Goal: Task Accomplishment & Management: Use online tool/utility

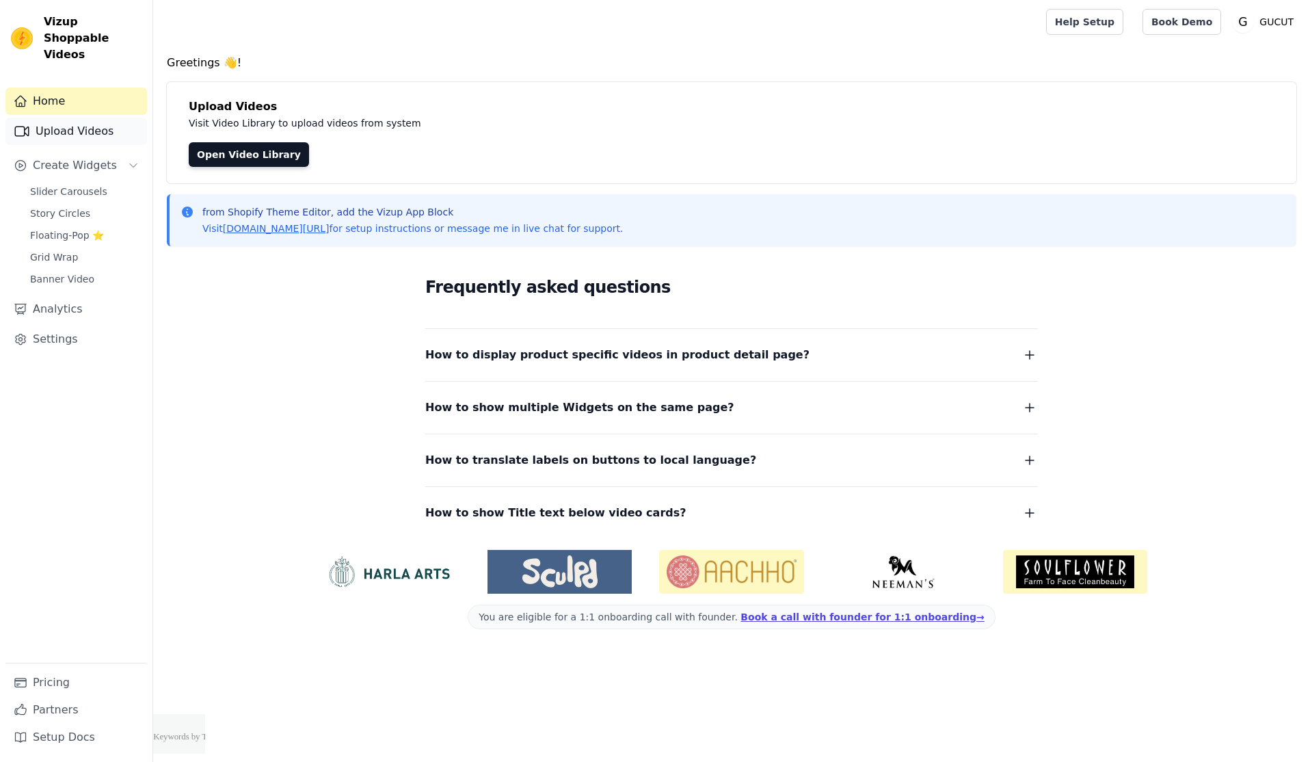
click at [81, 118] on link "Upload Videos" at bounding box center [76, 131] width 142 height 27
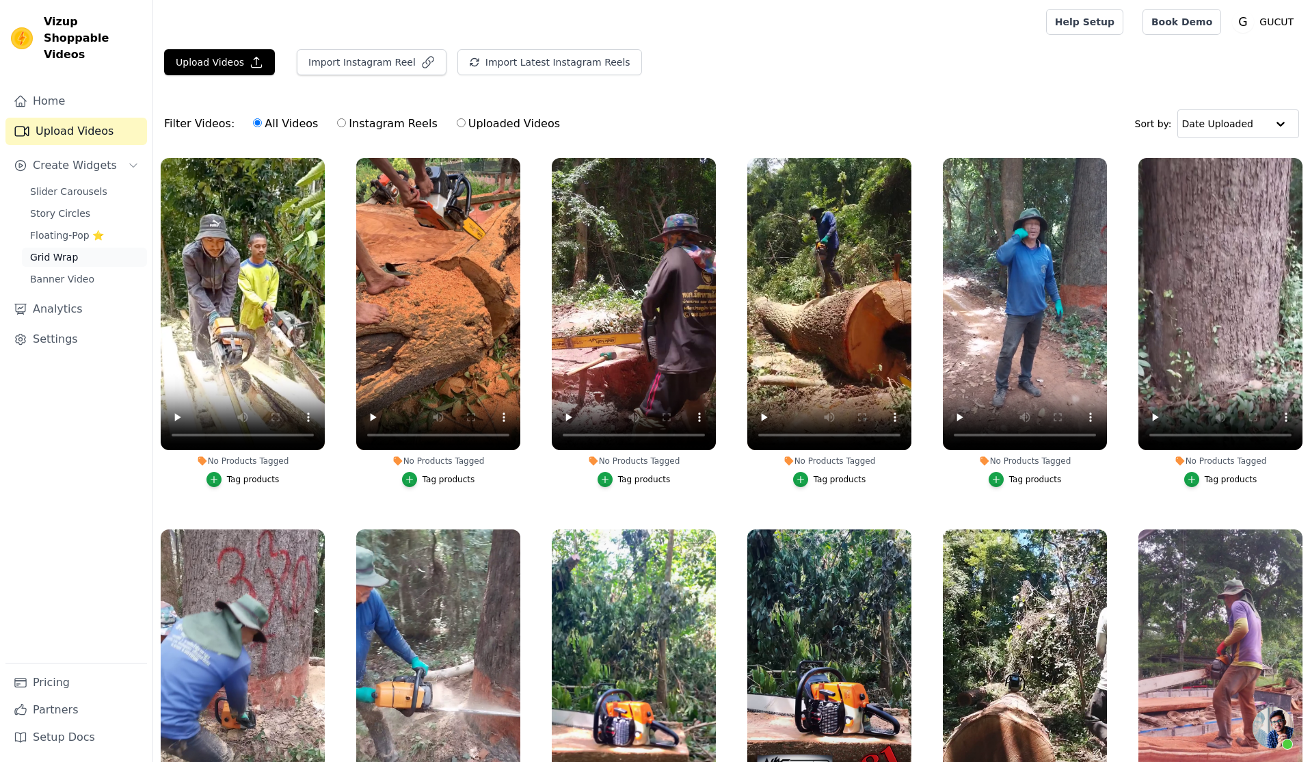
click at [64, 250] on span "Grid Wrap" at bounding box center [54, 257] width 48 height 14
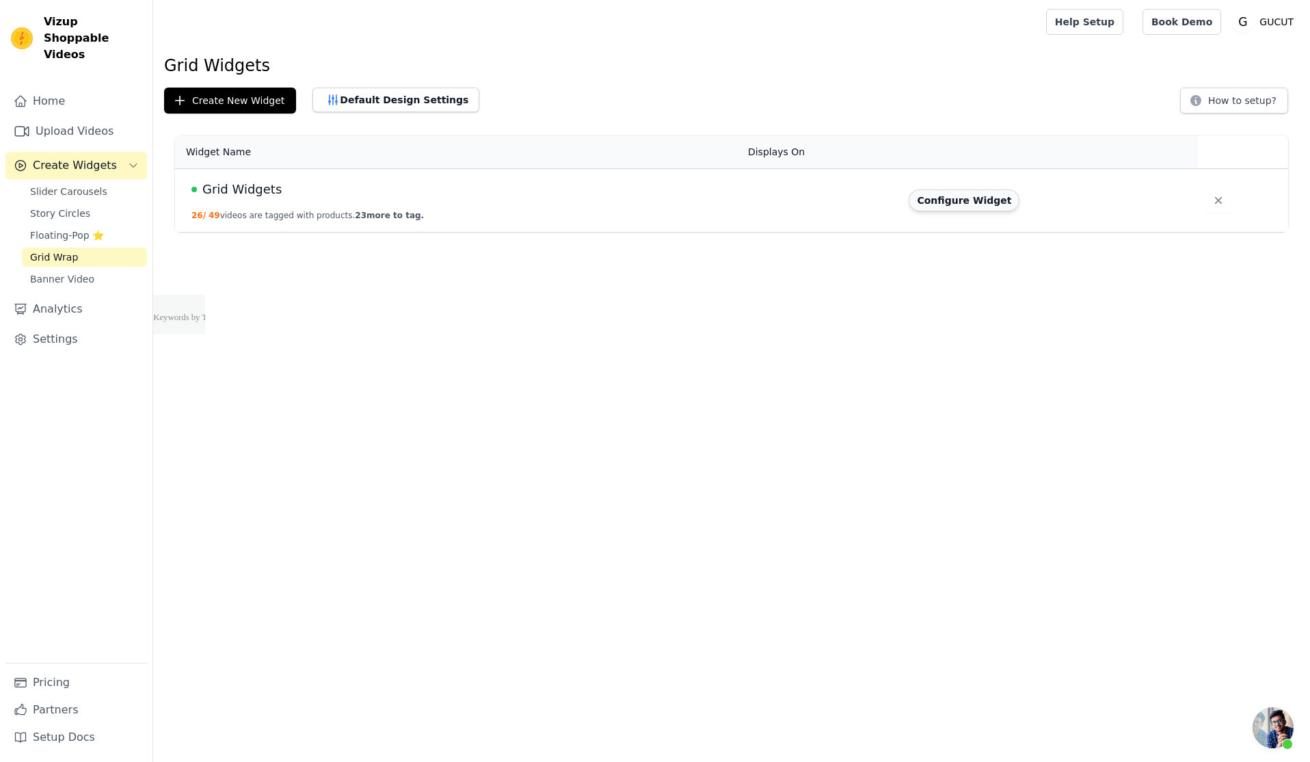
click at [927, 196] on button "Configure Widget" at bounding box center [964, 200] width 111 height 22
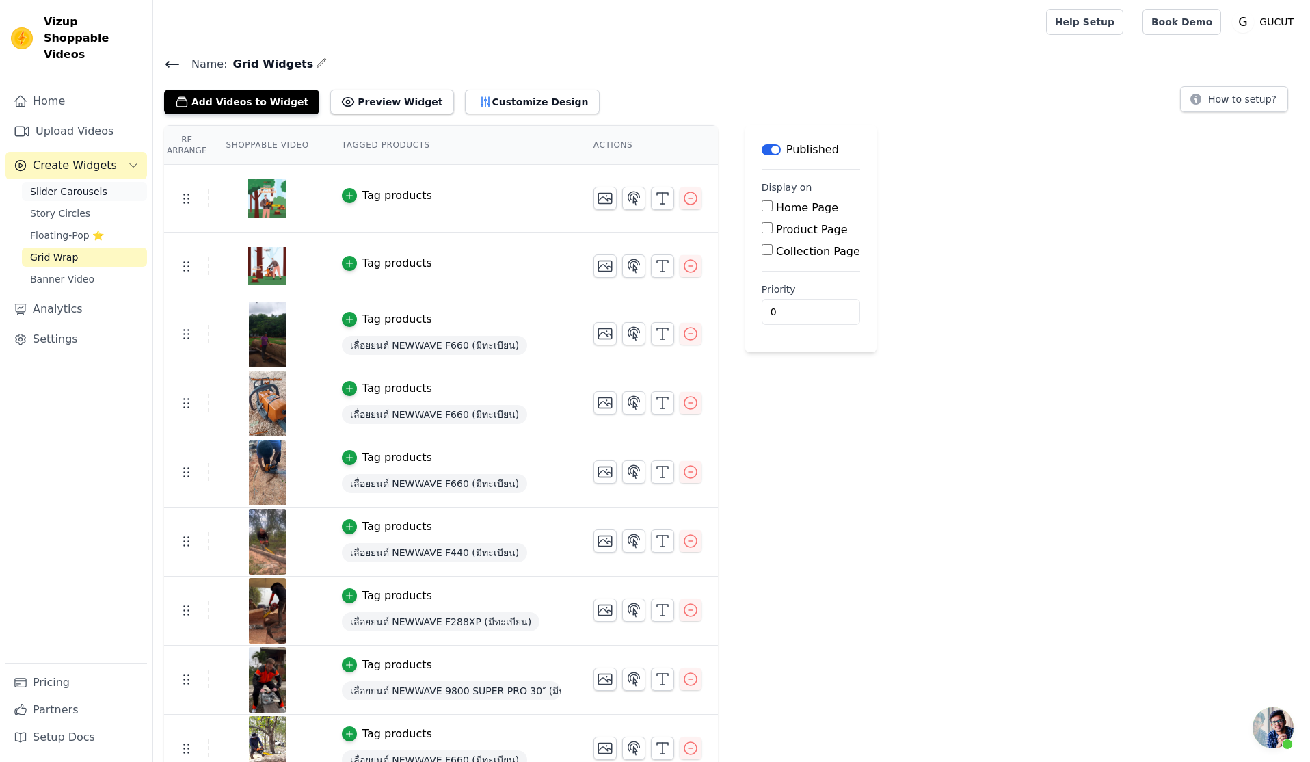
click at [84, 185] on span "Slider Carousels" at bounding box center [68, 192] width 77 height 14
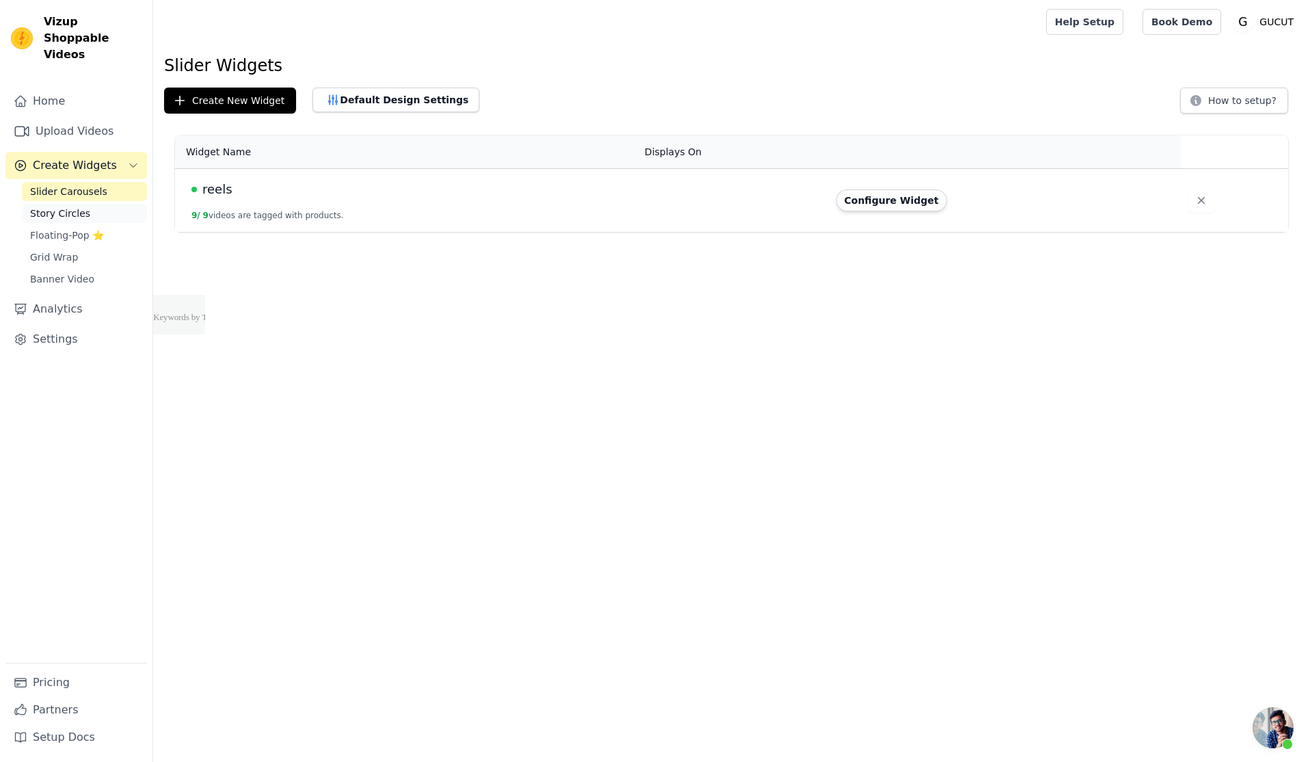
click at [85, 207] on span "Story Circles" at bounding box center [60, 214] width 60 height 14
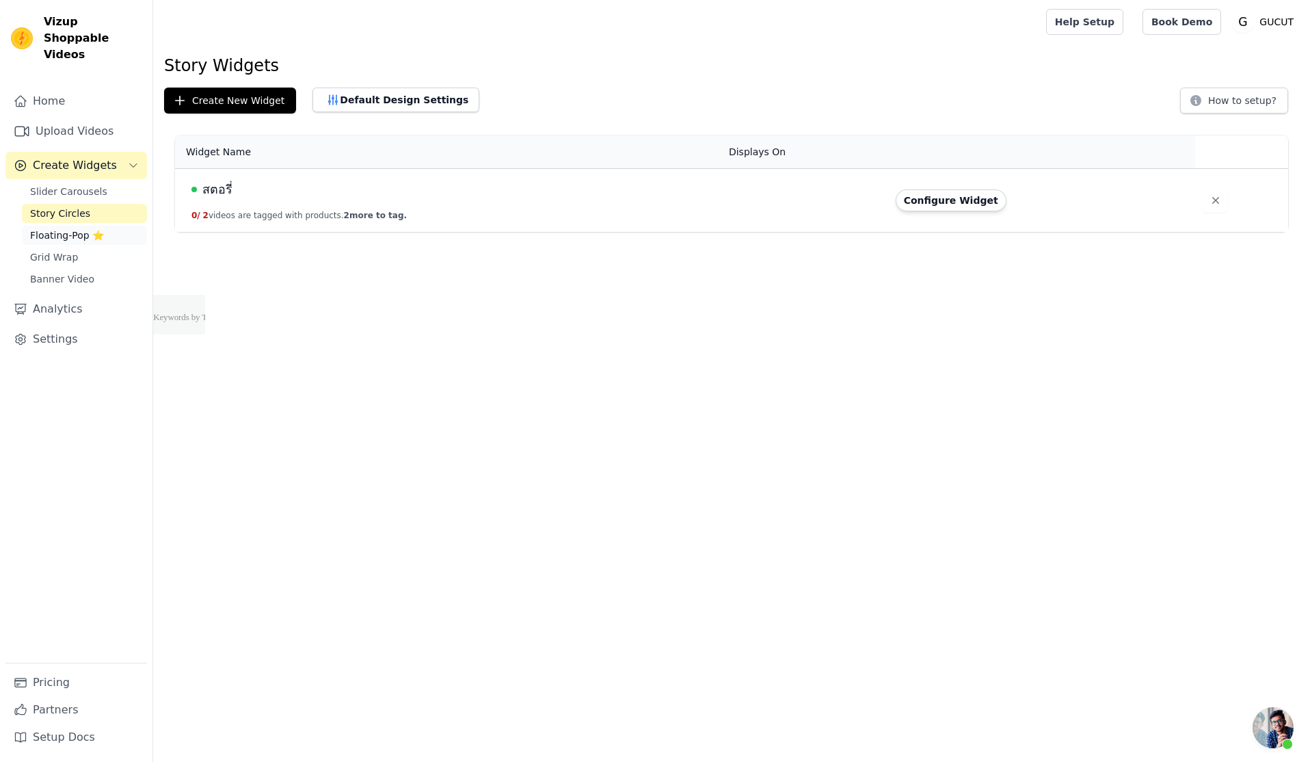
click at [55, 228] on span "Floating-Pop ⭐" at bounding box center [67, 235] width 74 height 14
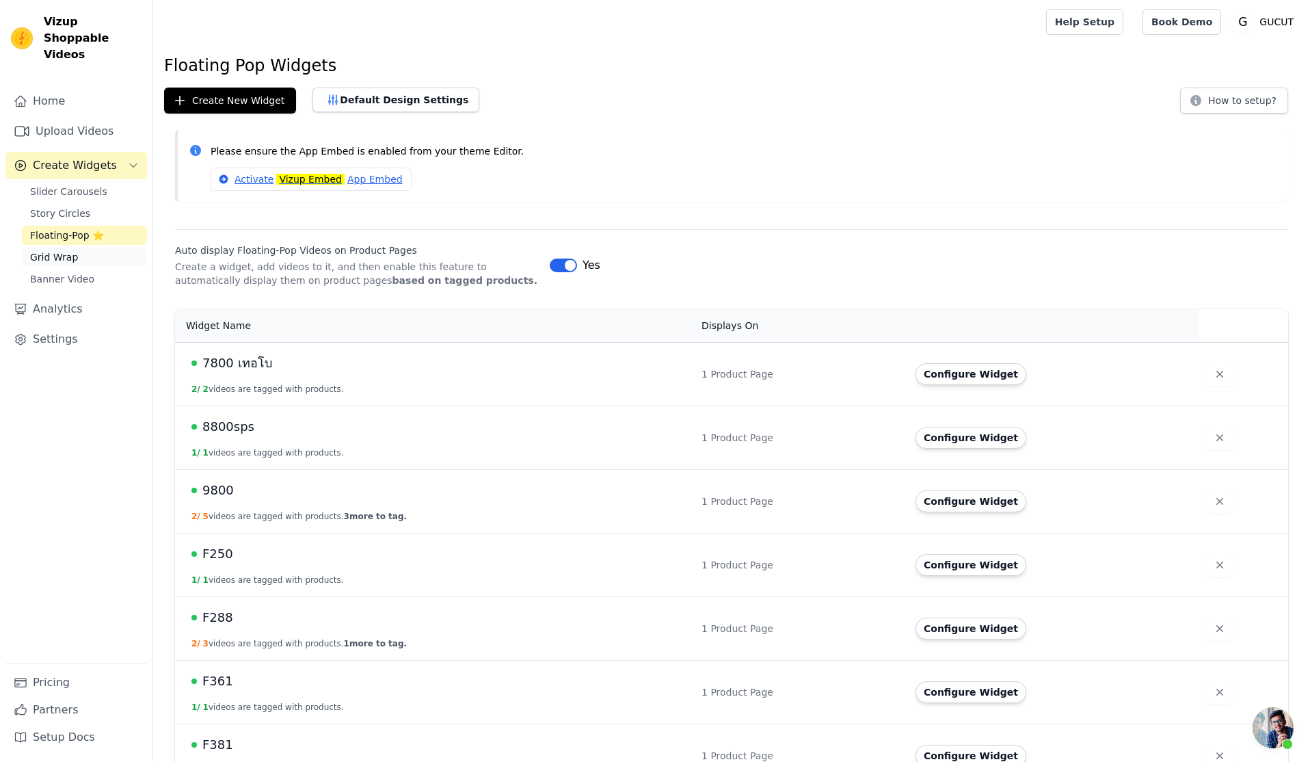
click at [69, 250] on span "Grid Wrap" at bounding box center [54, 257] width 48 height 14
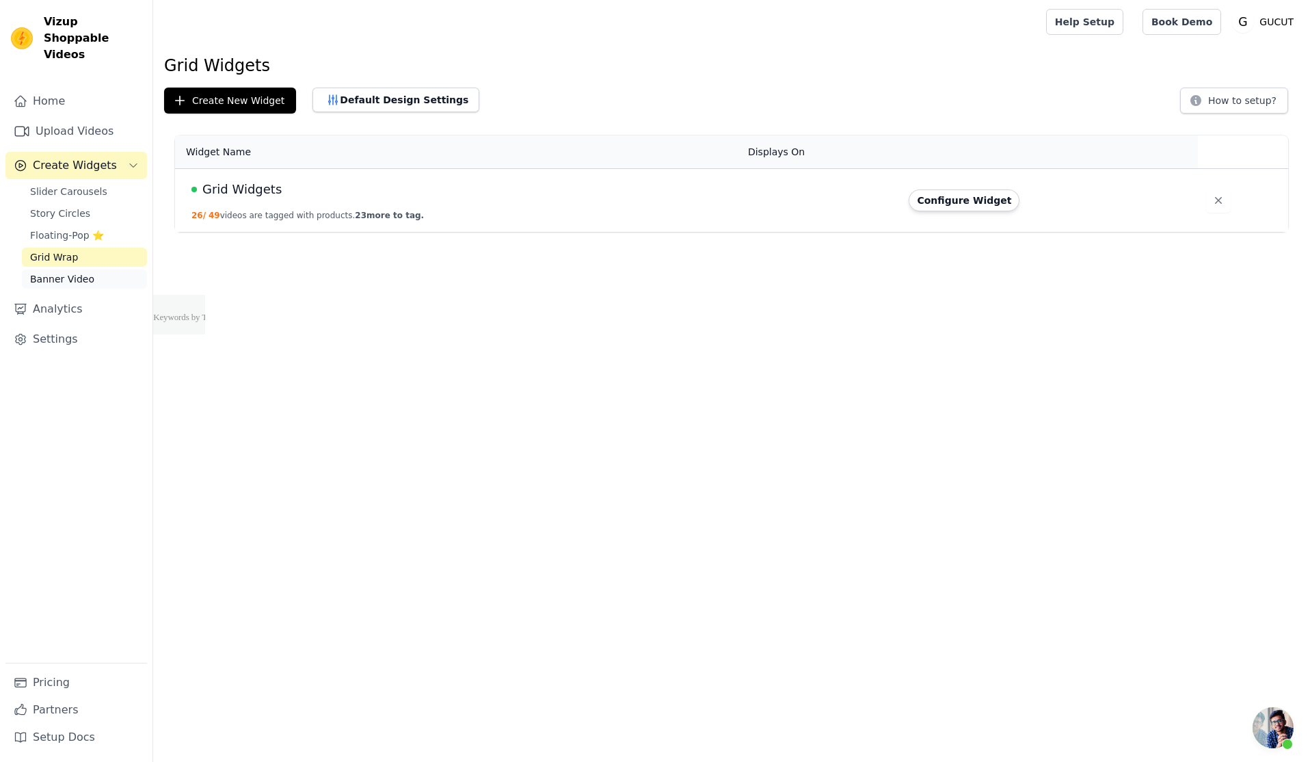
click at [63, 269] on link "Banner Video" at bounding box center [84, 278] width 125 height 19
click at [60, 250] on span "Grid Wrap" at bounding box center [54, 257] width 48 height 14
click at [971, 197] on button "Configure Widget" at bounding box center [964, 200] width 111 height 22
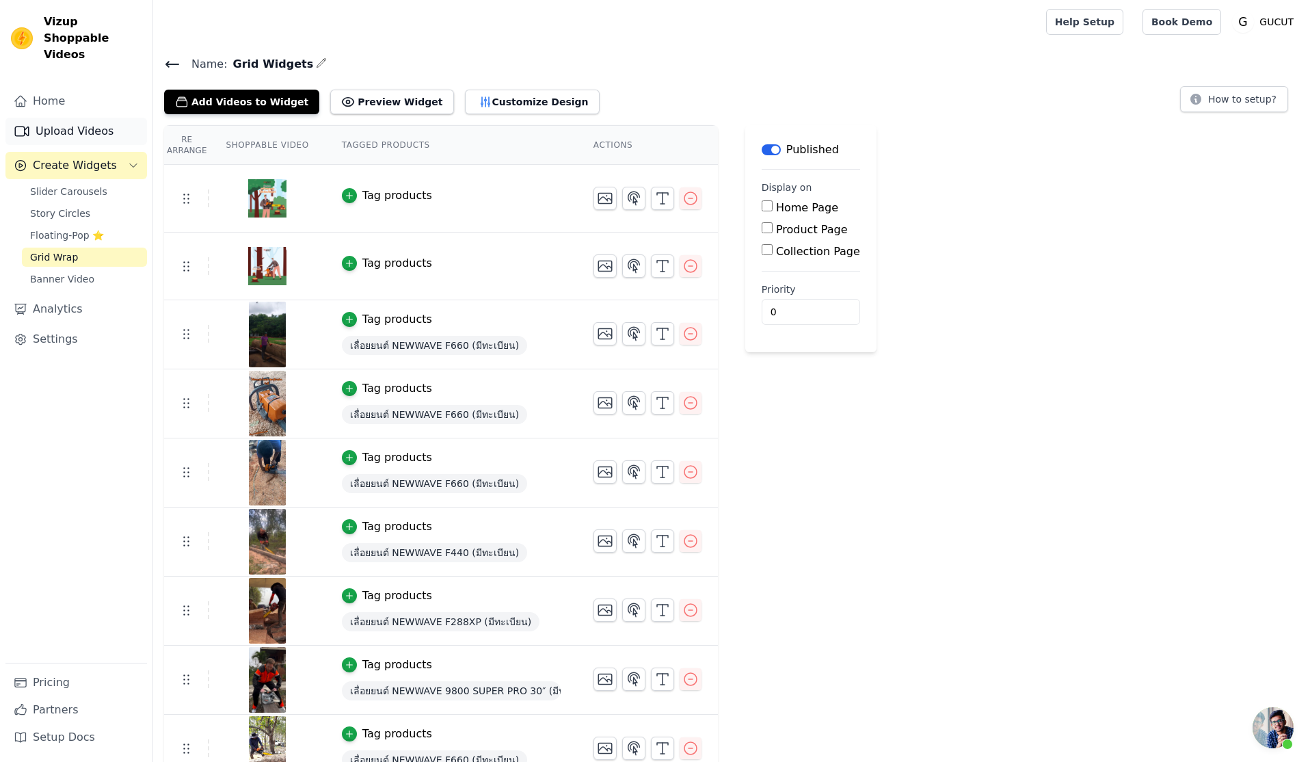
click at [96, 119] on link "Upload Videos" at bounding box center [76, 131] width 142 height 27
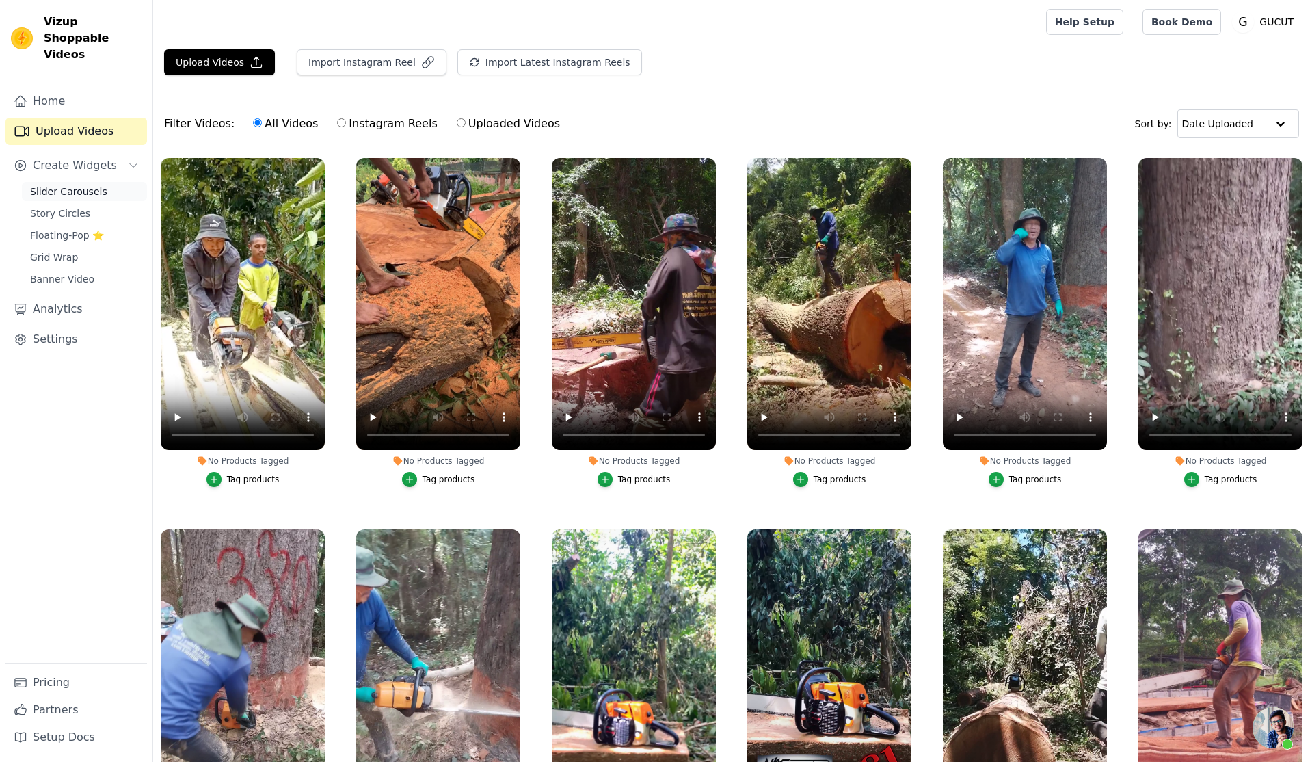
click at [77, 185] on span "Slider Carousels" at bounding box center [68, 192] width 77 height 14
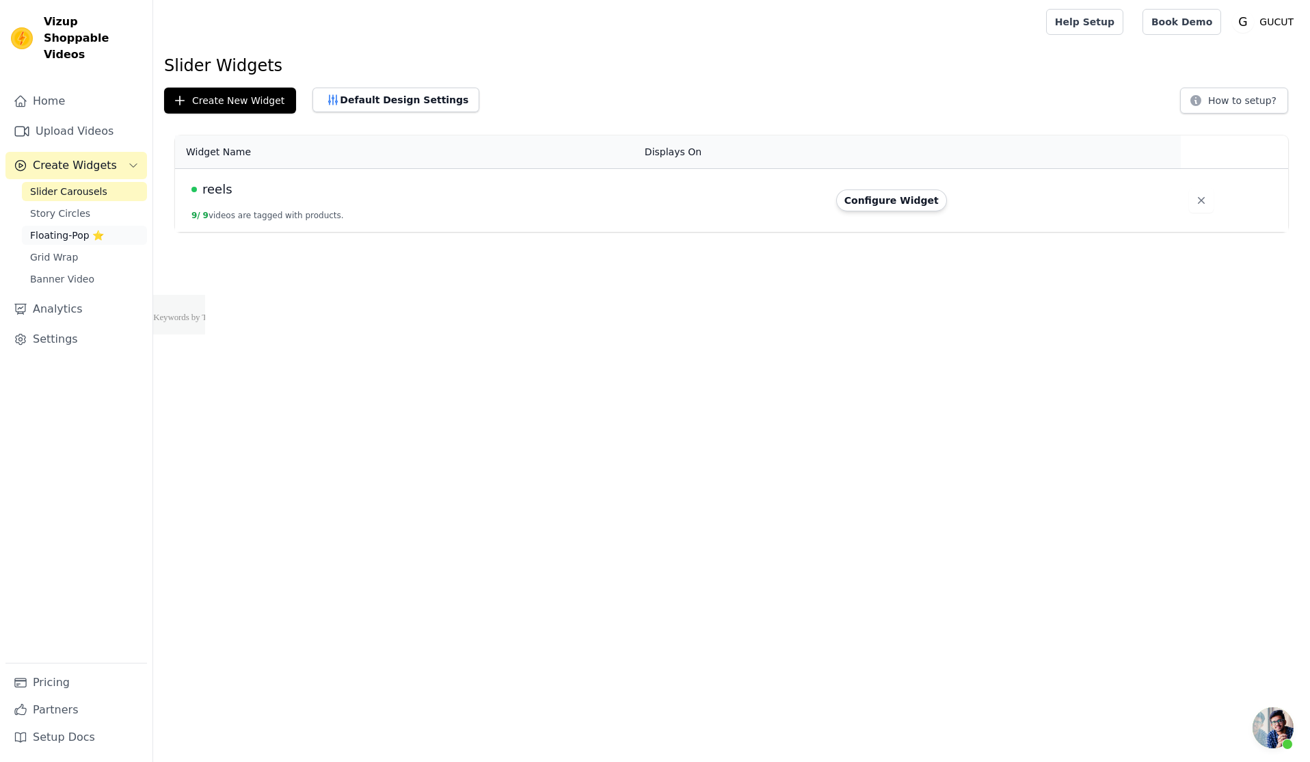
click at [67, 226] on link "Floating-Pop ⭐" at bounding box center [84, 235] width 125 height 19
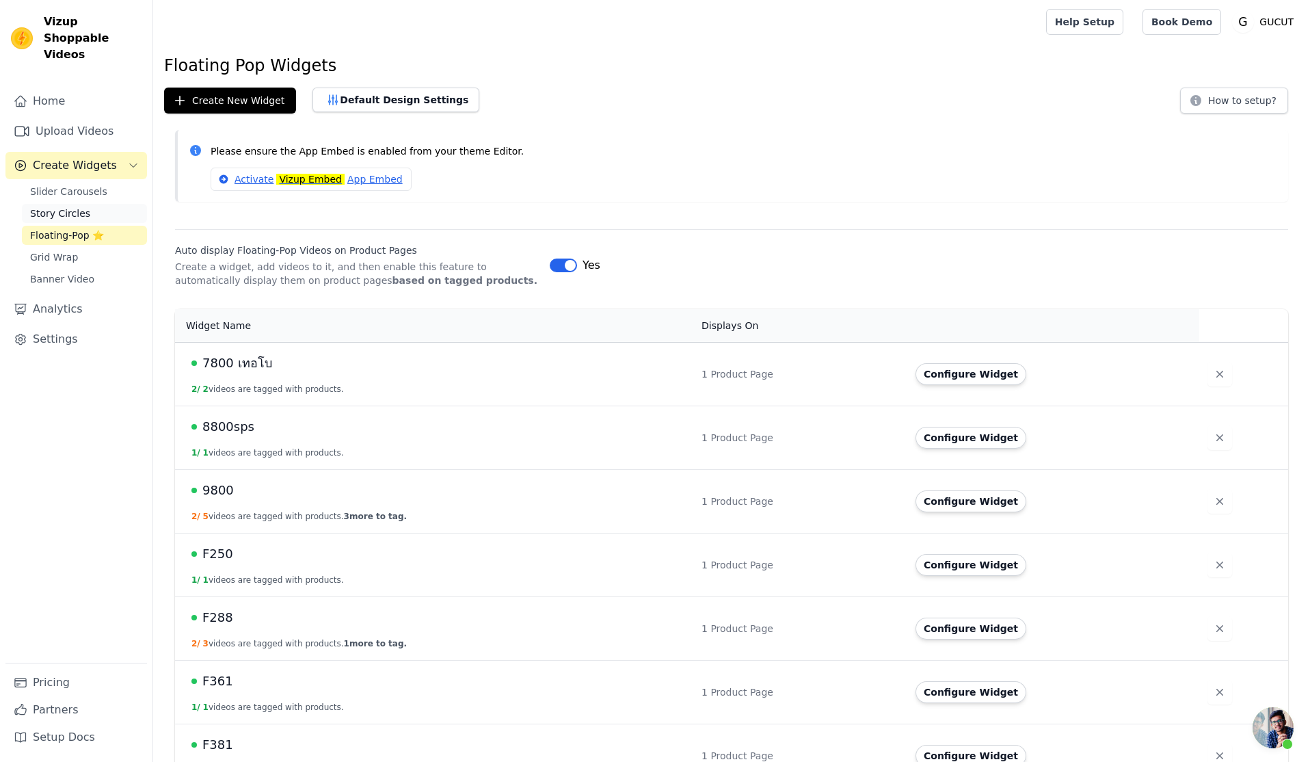
click at [67, 207] on span "Story Circles" at bounding box center [60, 214] width 60 height 14
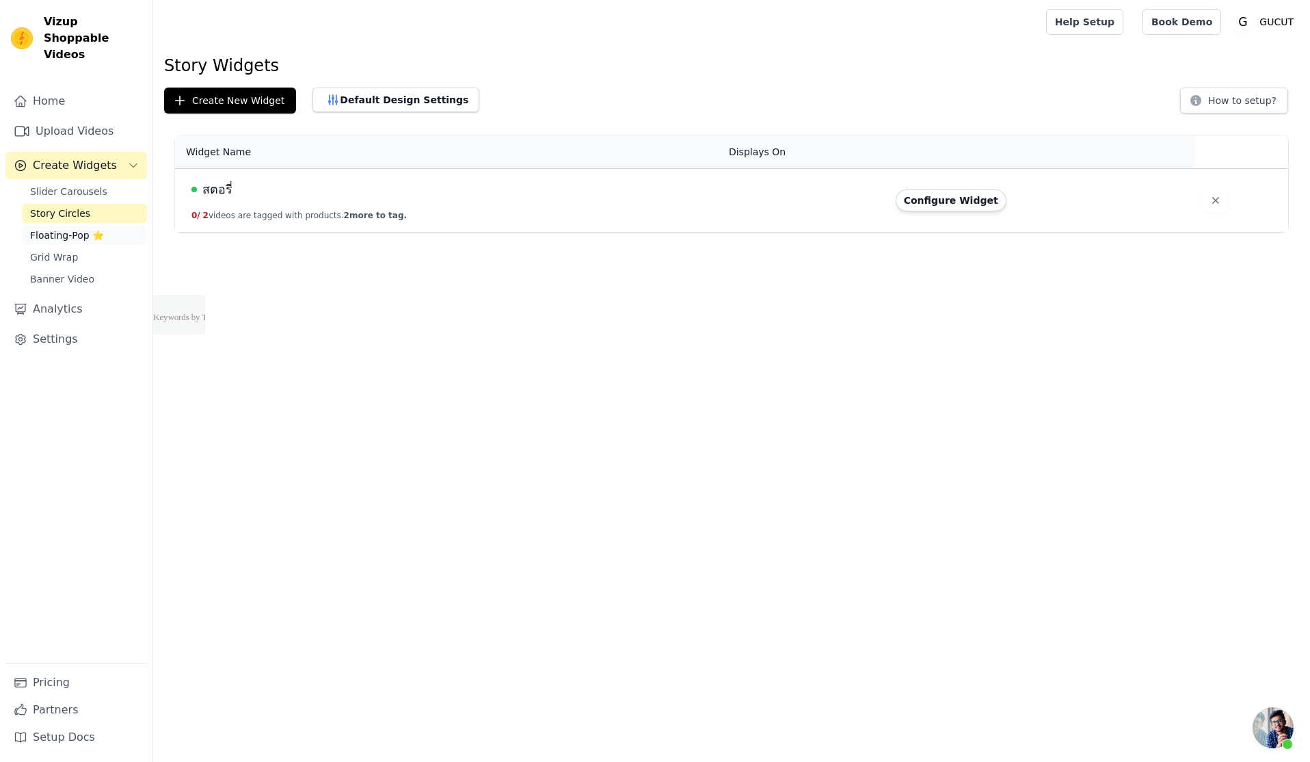
click at [70, 228] on span "Floating-Pop ⭐" at bounding box center [67, 235] width 74 height 14
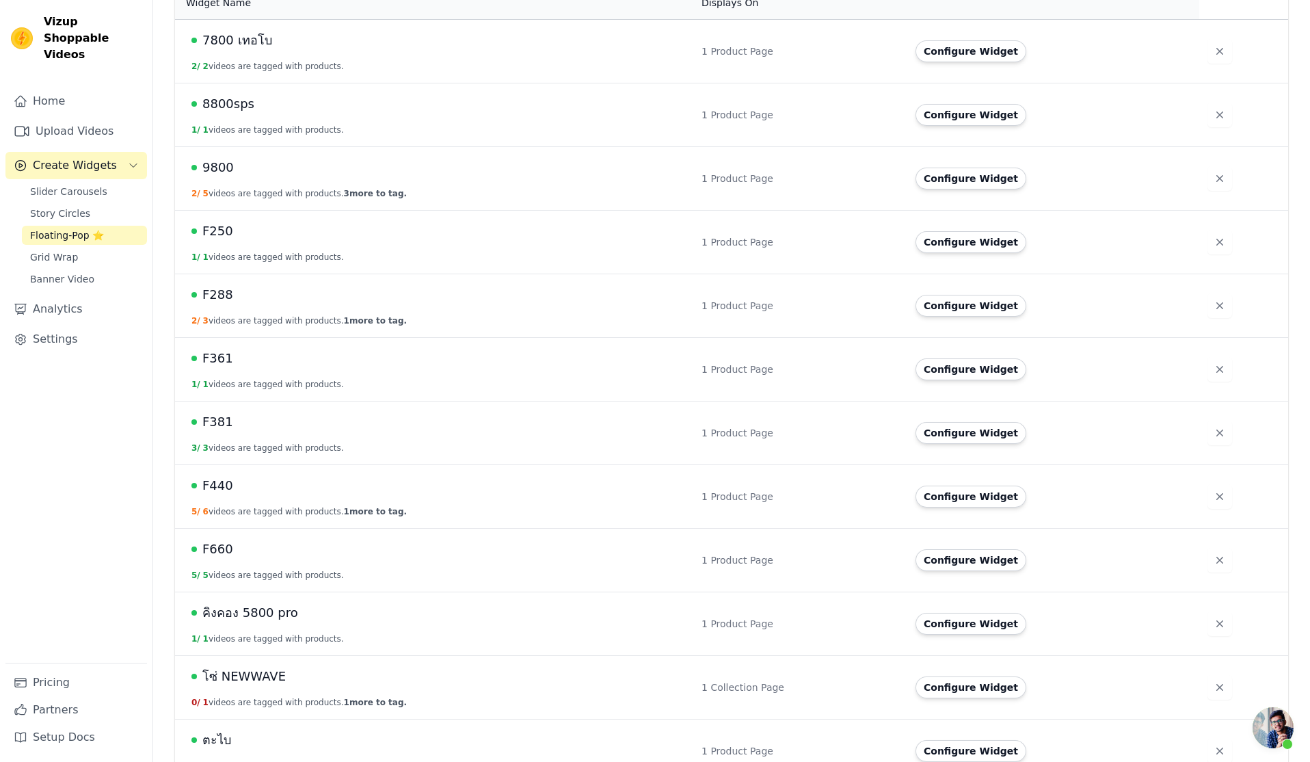
scroll to position [343, 0]
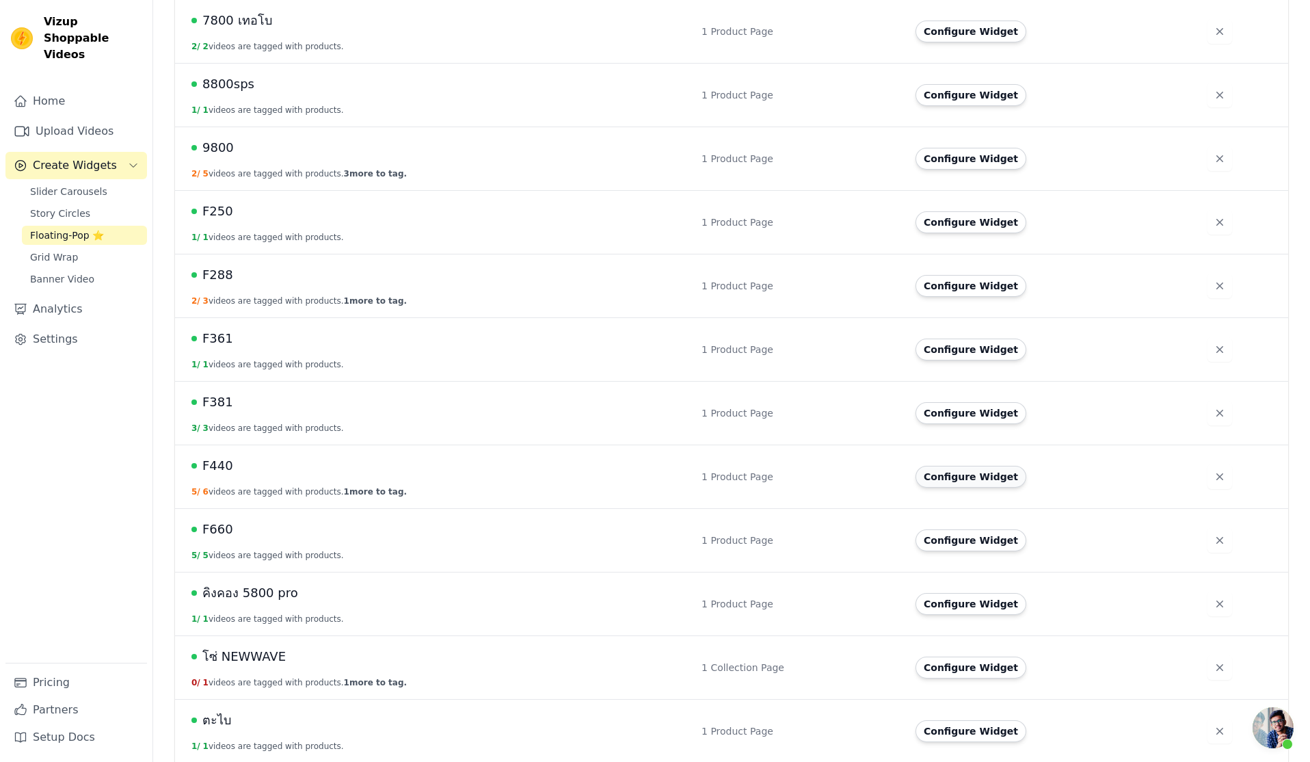
click at [955, 479] on button "Configure Widget" at bounding box center [971, 477] width 111 height 22
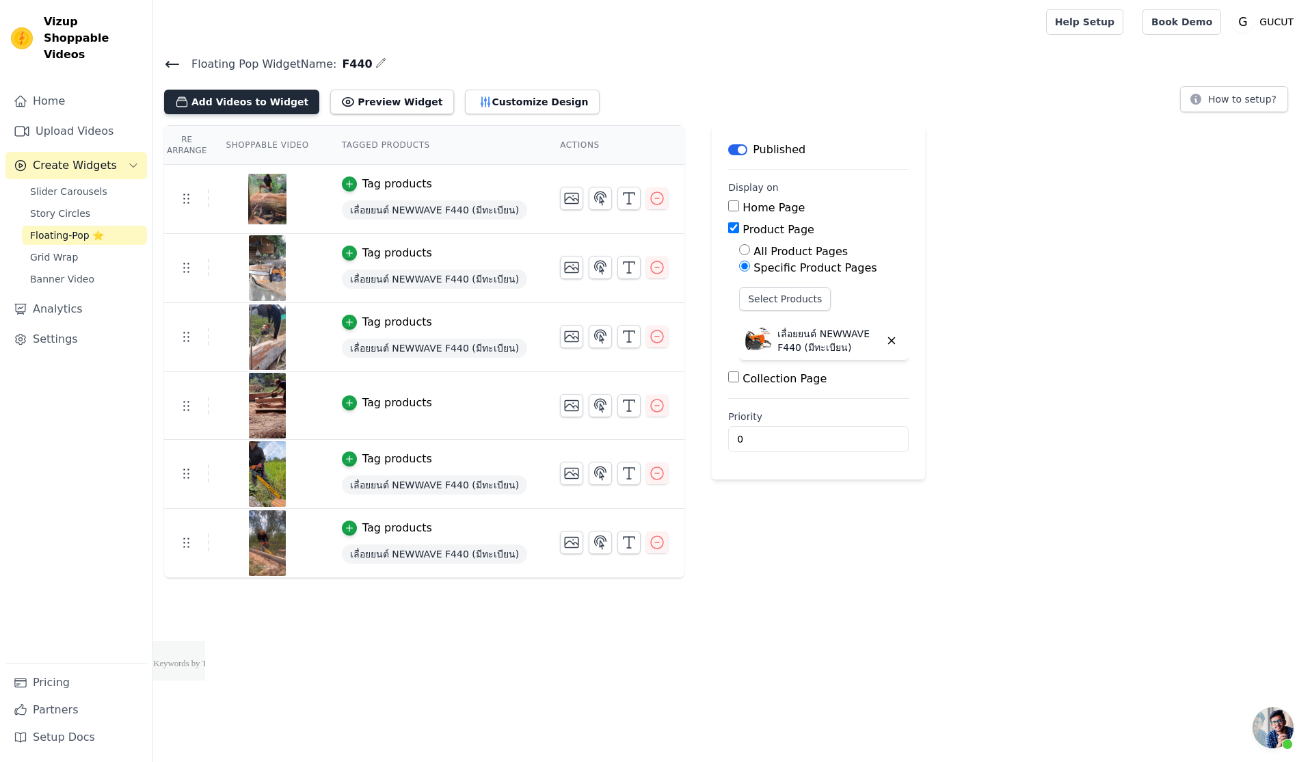
click at [252, 99] on button "Add Videos to Widget" at bounding box center [241, 102] width 155 height 25
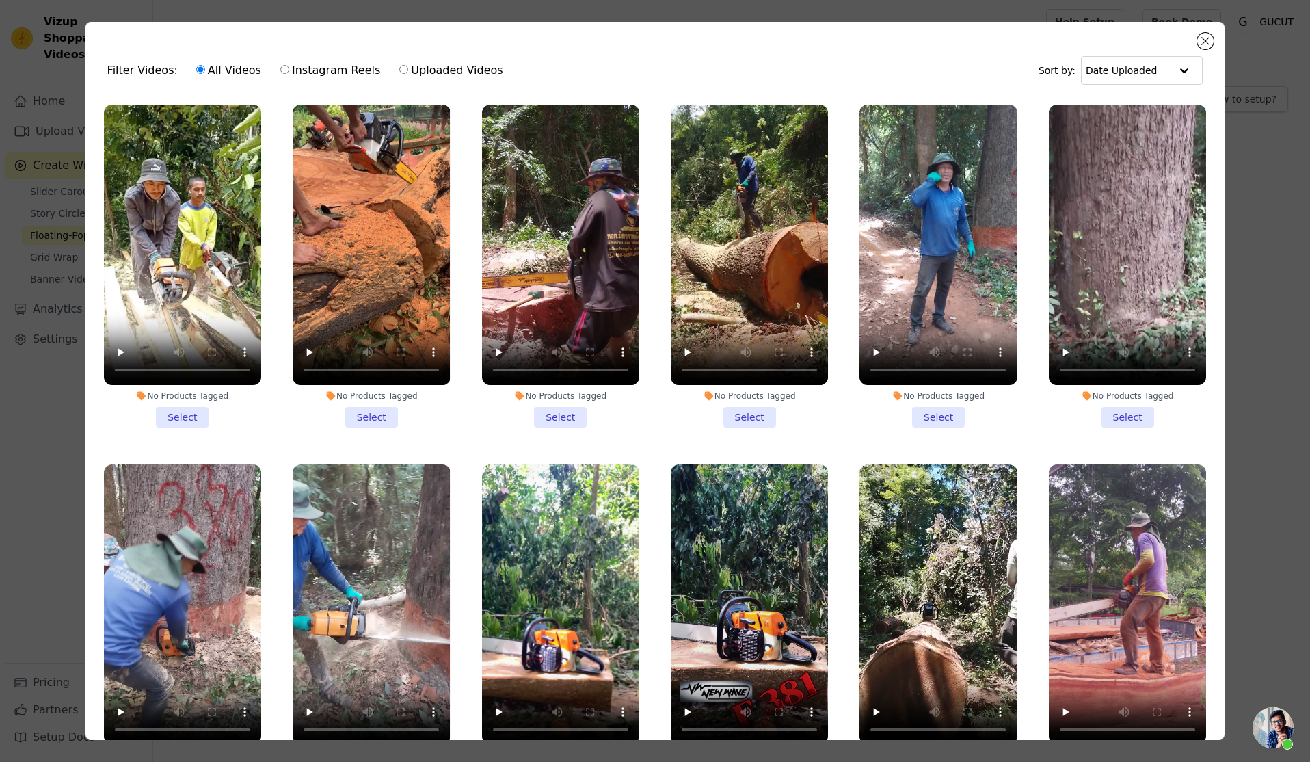
click at [190, 411] on li "No Products Tagged Select" at bounding box center [182, 266] width 157 height 323
click at [0, 0] on input "No Products Tagged Select" at bounding box center [0, 0] width 0 height 0
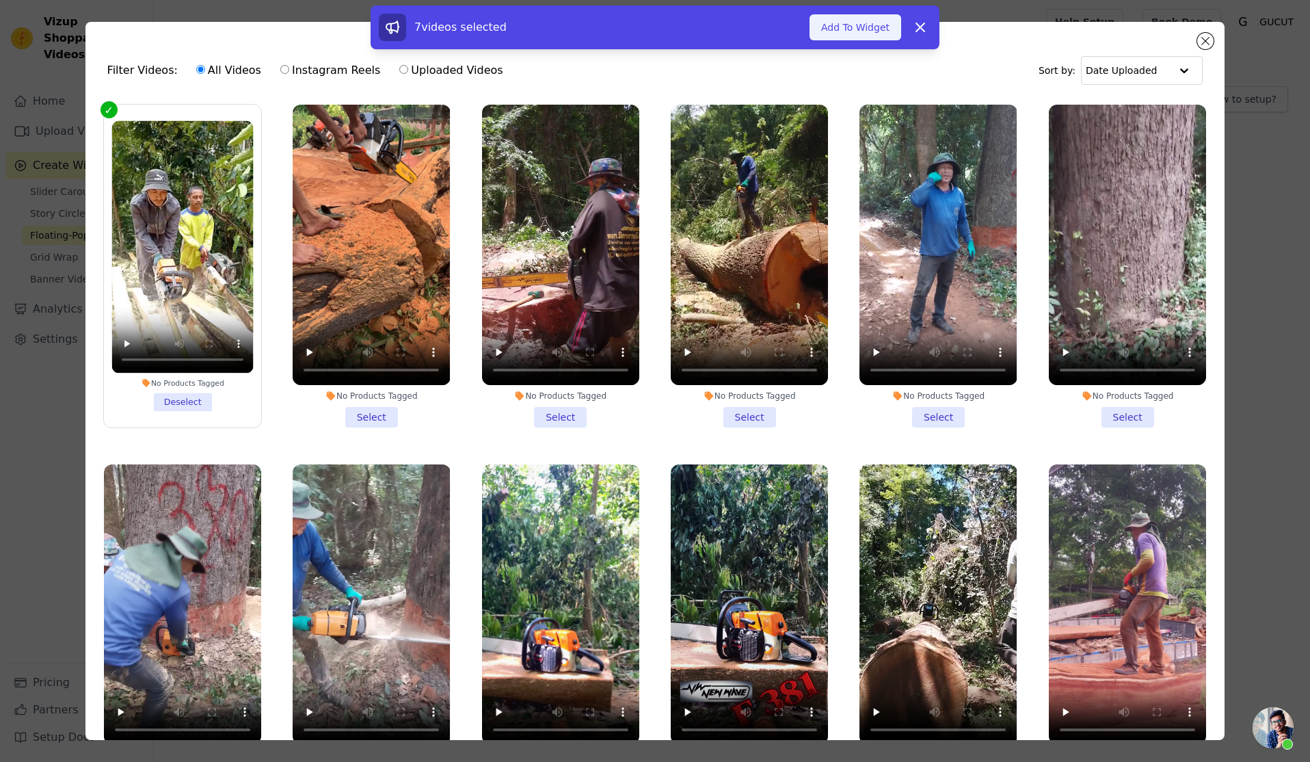
click at [856, 24] on button "Add To Widget" at bounding box center [856, 27] width 92 height 26
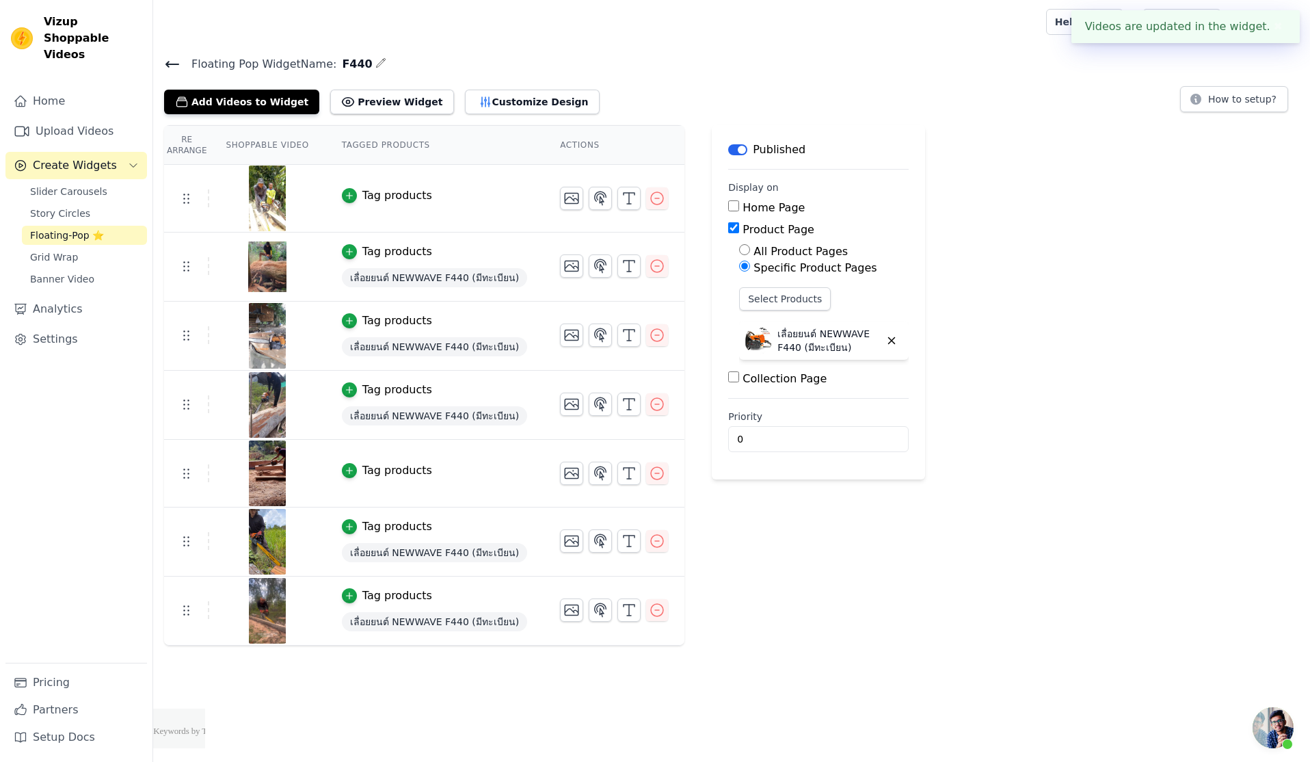
click at [171, 65] on icon at bounding box center [172, 64] width 16 height 16
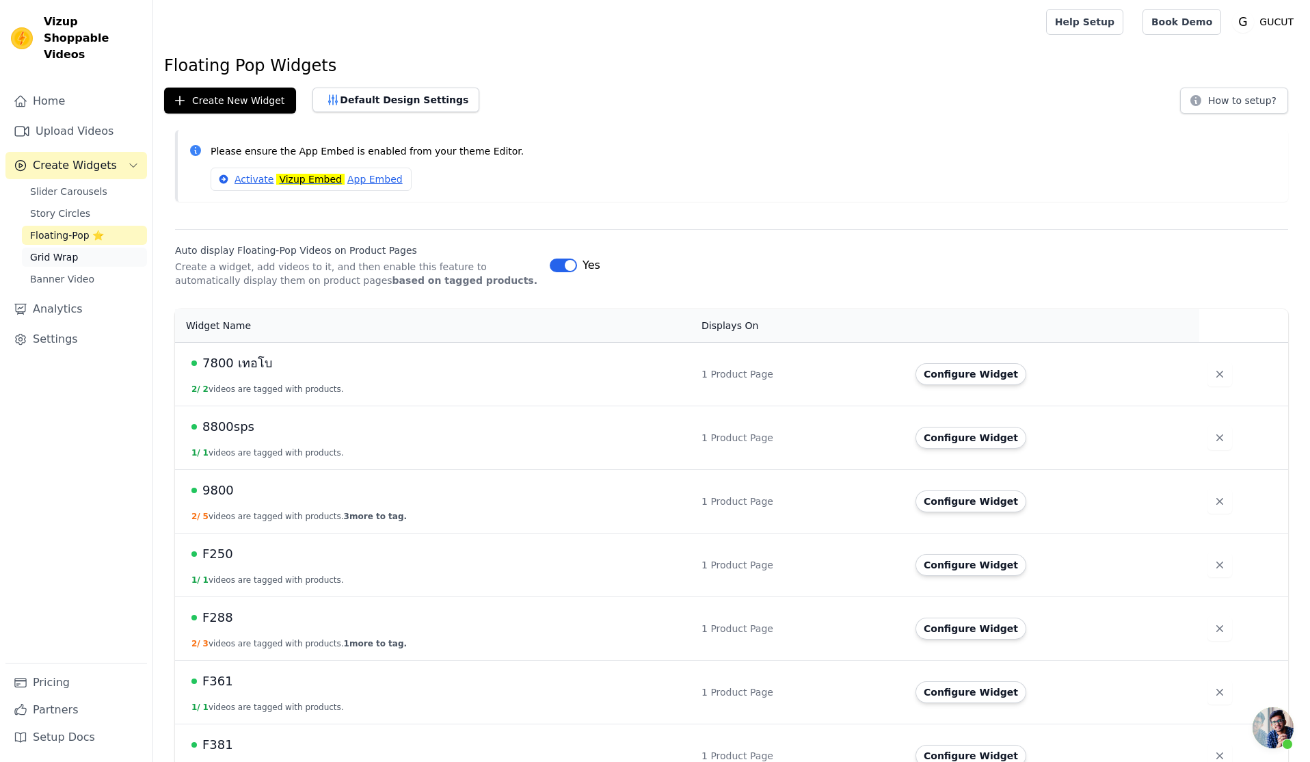
click at [72, 250] on span "Grid Wrap" at bounding box center [54, 257] width 48 height 14
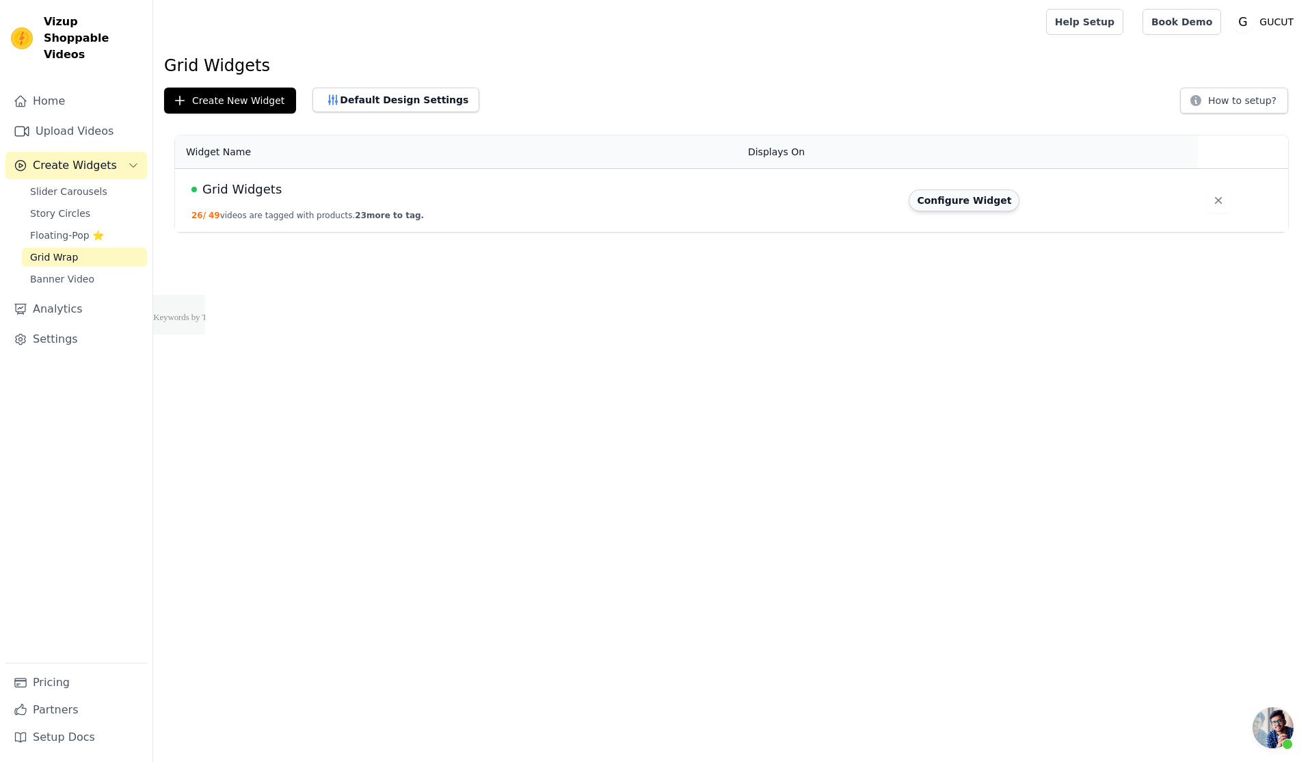
click at [941, 203] on button "Configure Widget" at bounding box center [964, 200] width 111 height 22
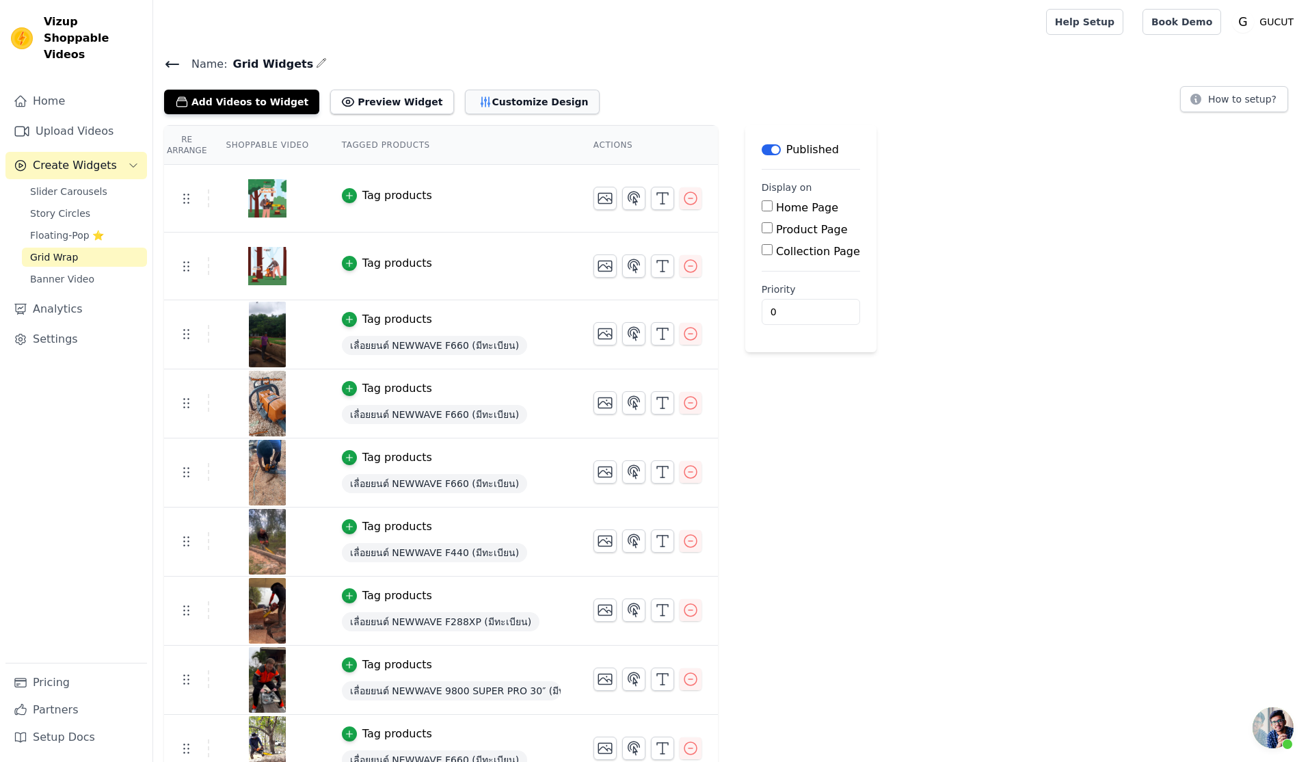
click at [540, 103] on button "Customize Design" at bounding box center [532, 102] width 135 height 25
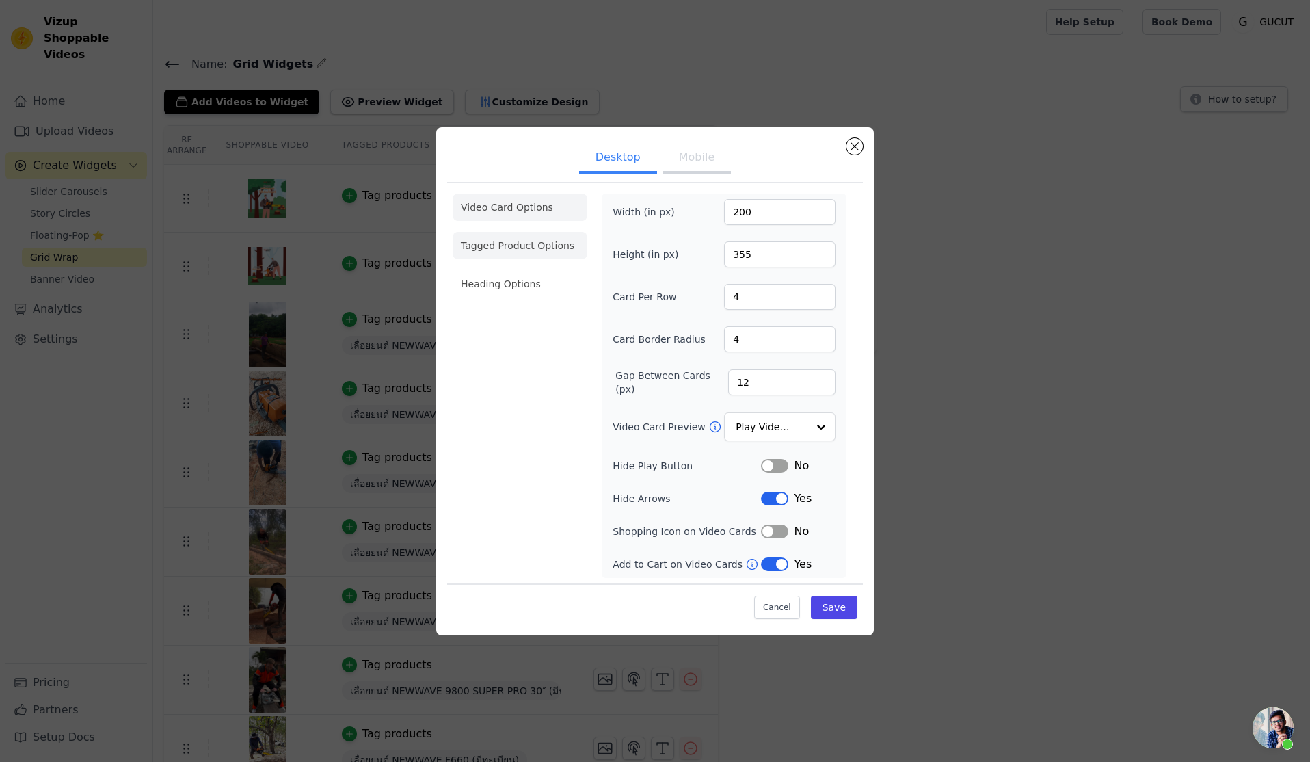
click at [516, 259] on li "Tagged Product Options" at bounding box center [520, 245] width 135 height 27
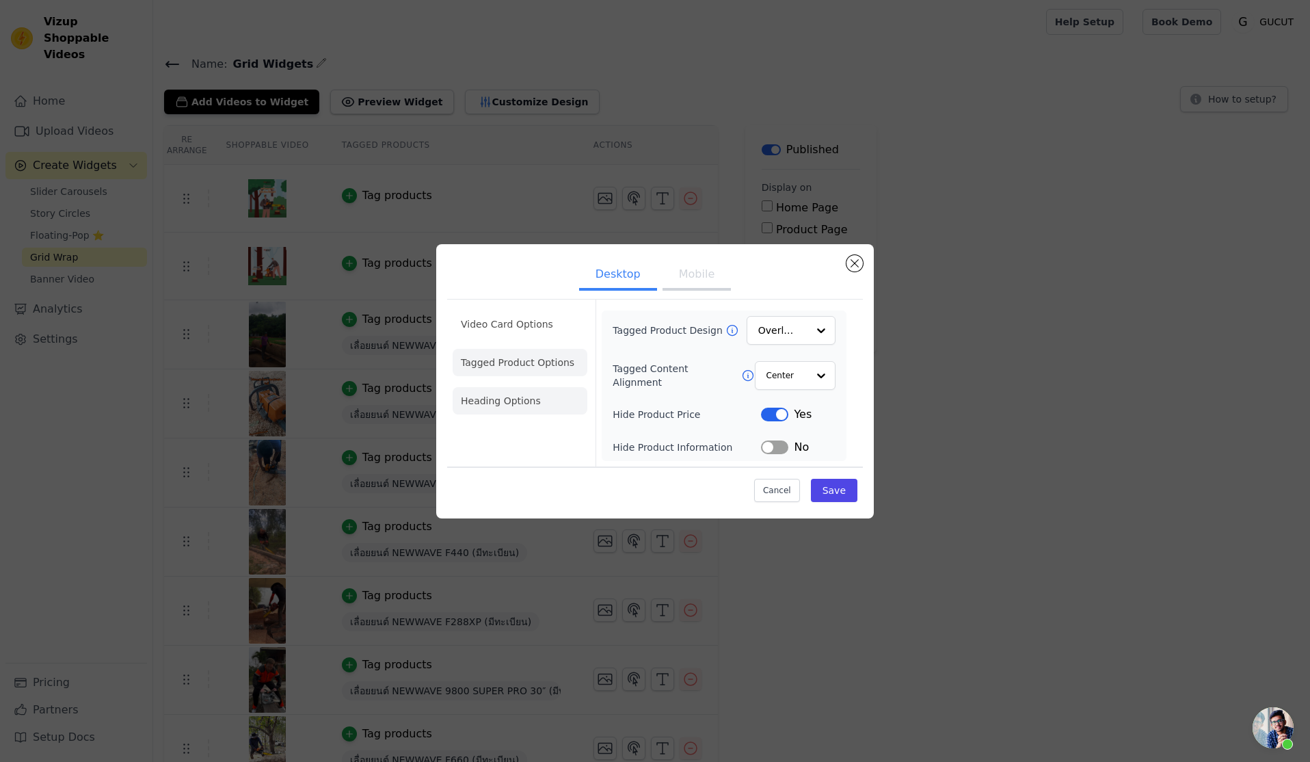
click at [505, 395] on li "Heading Options" at bounding box center [520, 400] width 135 height 27
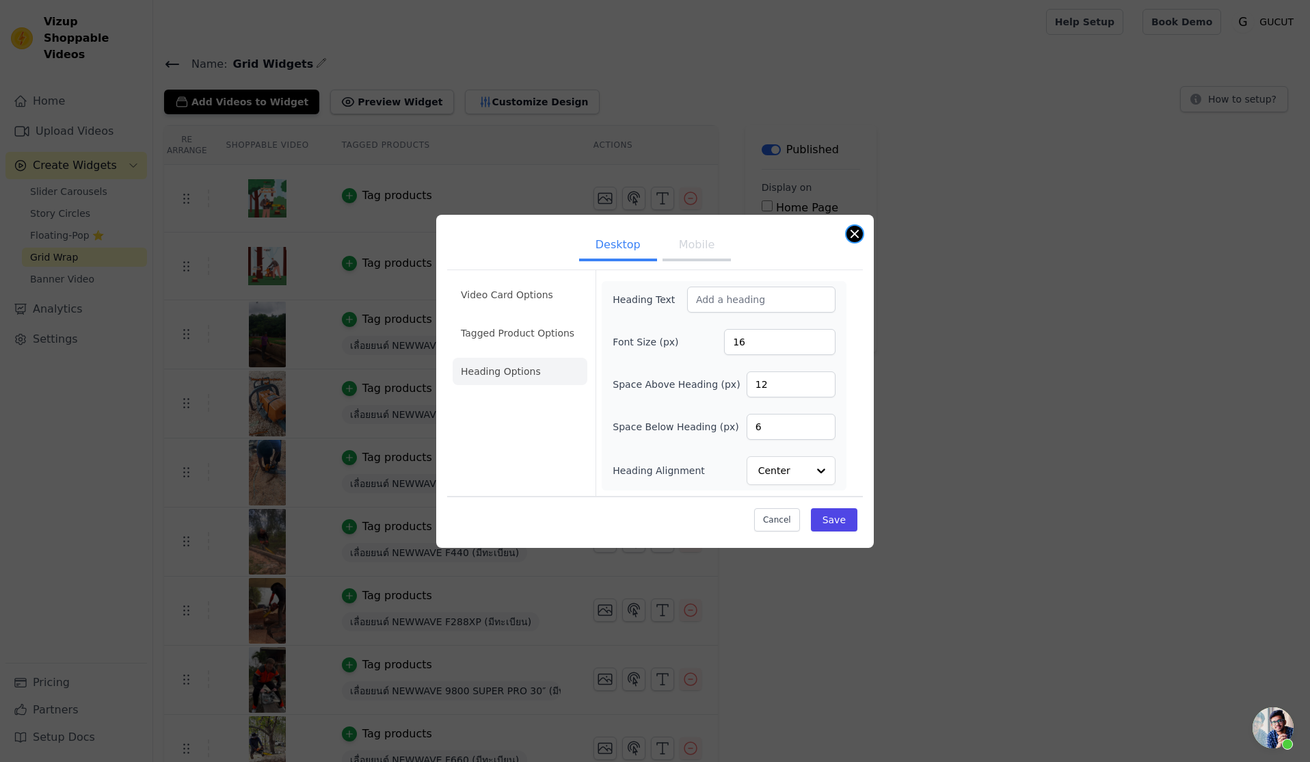
click at [857, 235] on button "Close modal" at bounding box center [855, 234] width 16 height 16
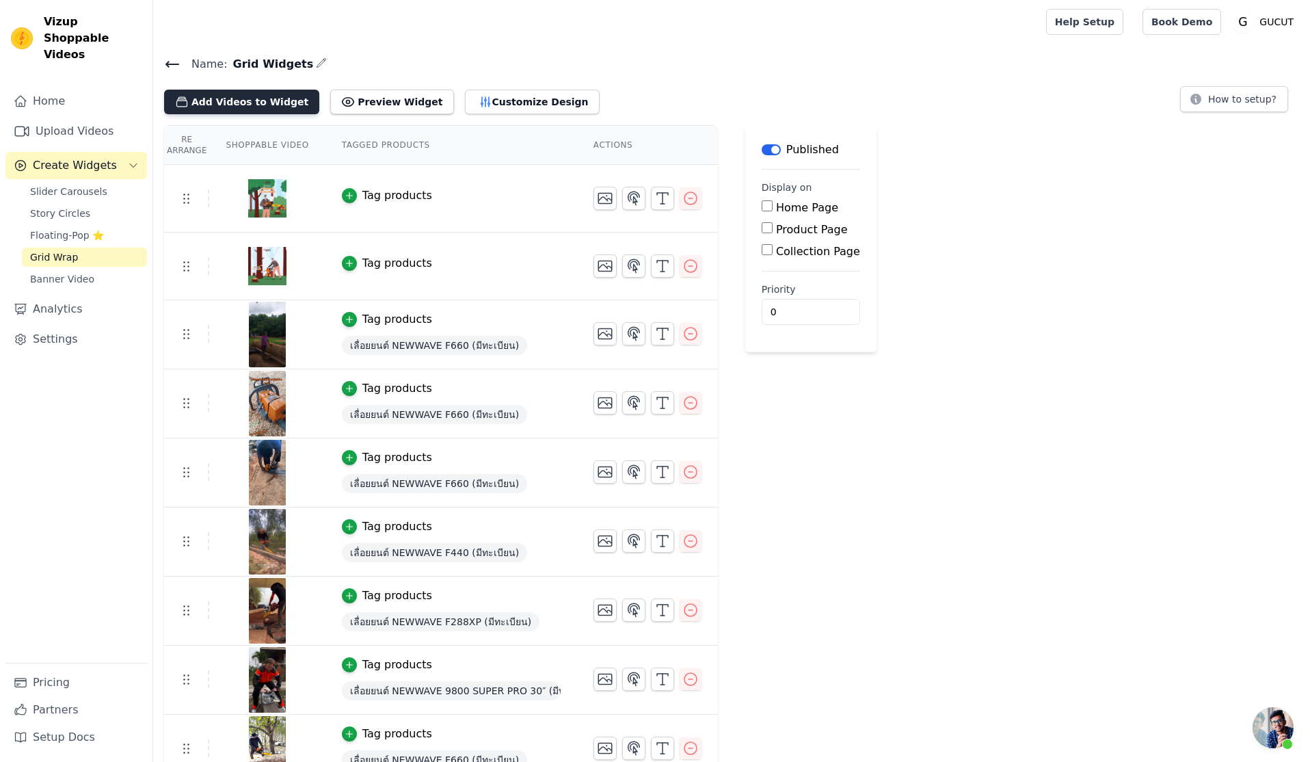
click at [273, 94] on button "Add Videos to Widget" at bounding box center [241, 102] width 155 height 25
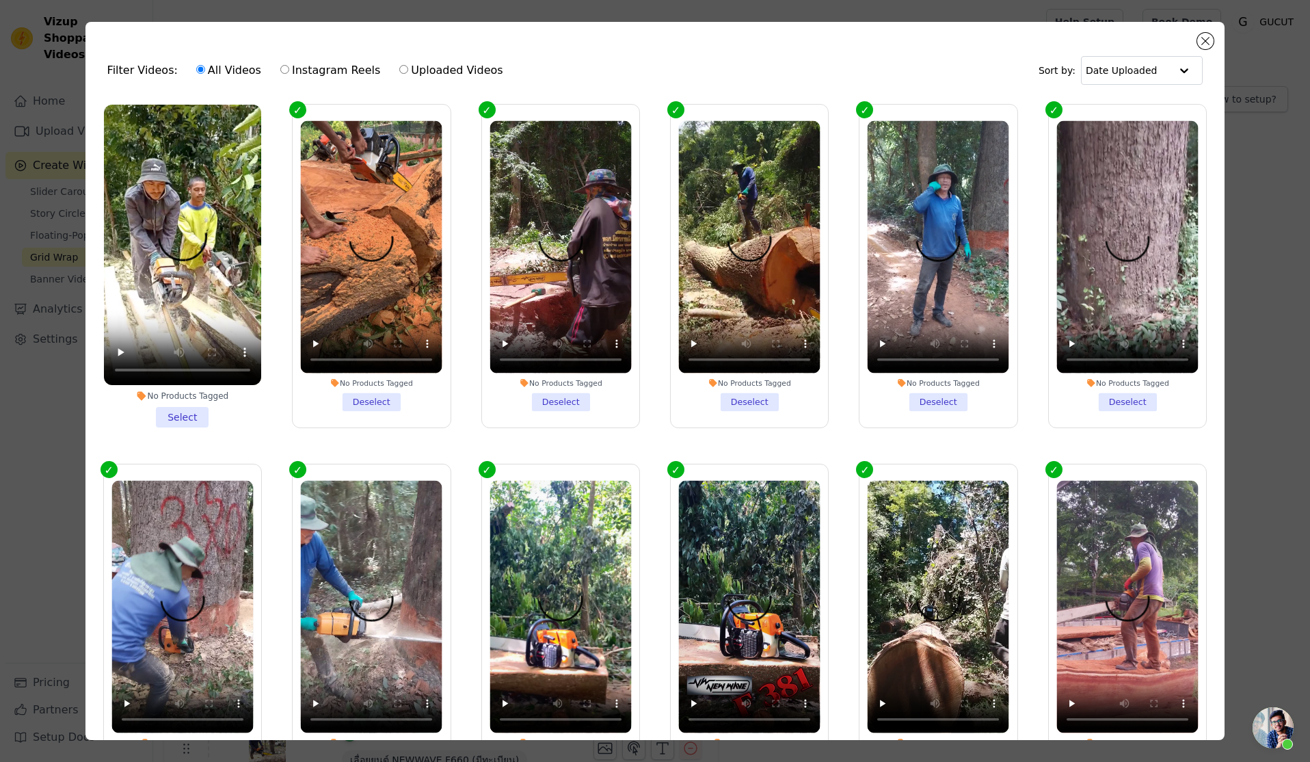
click at [183, 415] on li "No Products Tagged Select" at bounding box center [182, 266] width 157 height 323
click at [0, 0] on input "No Products Tagged Select" at bounding box center [0, 0] width 0 height 0
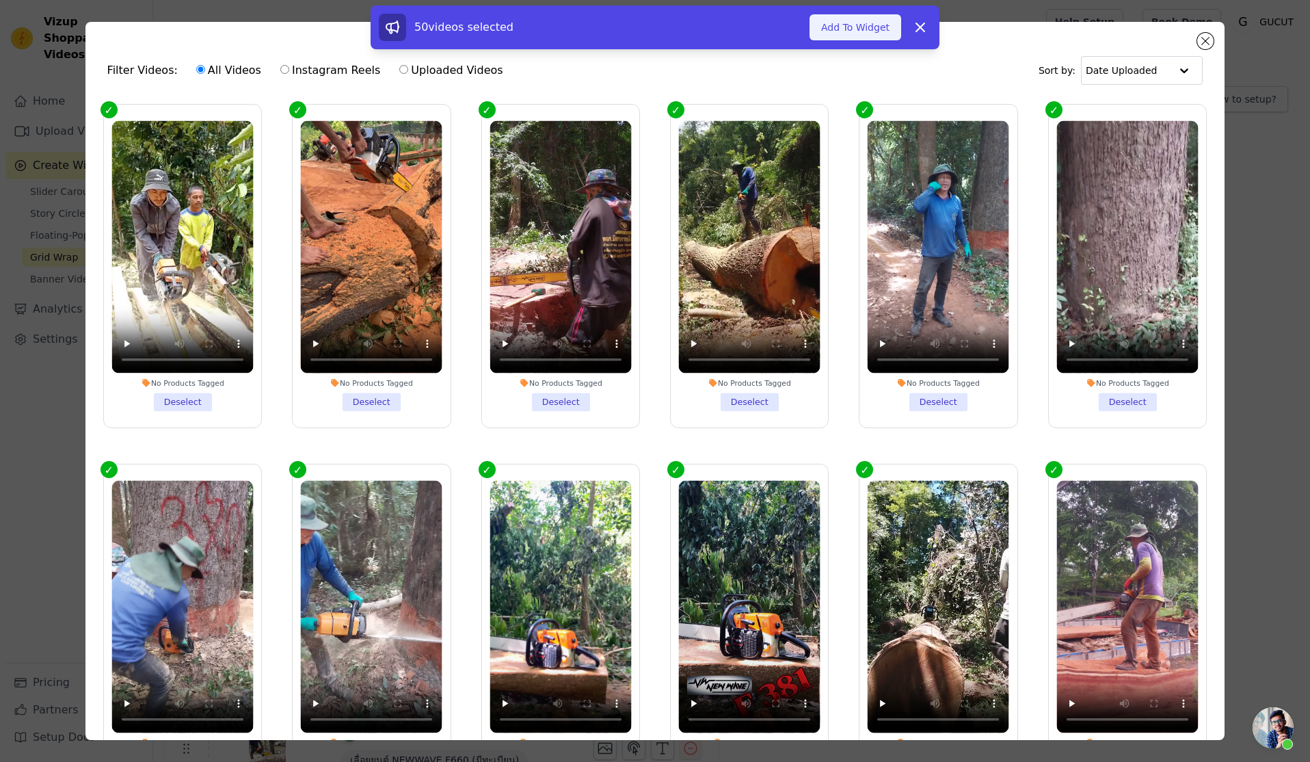
click at [856, 25] on button "Add To Widget" at bounding box center [856, 27] width 92 height 26
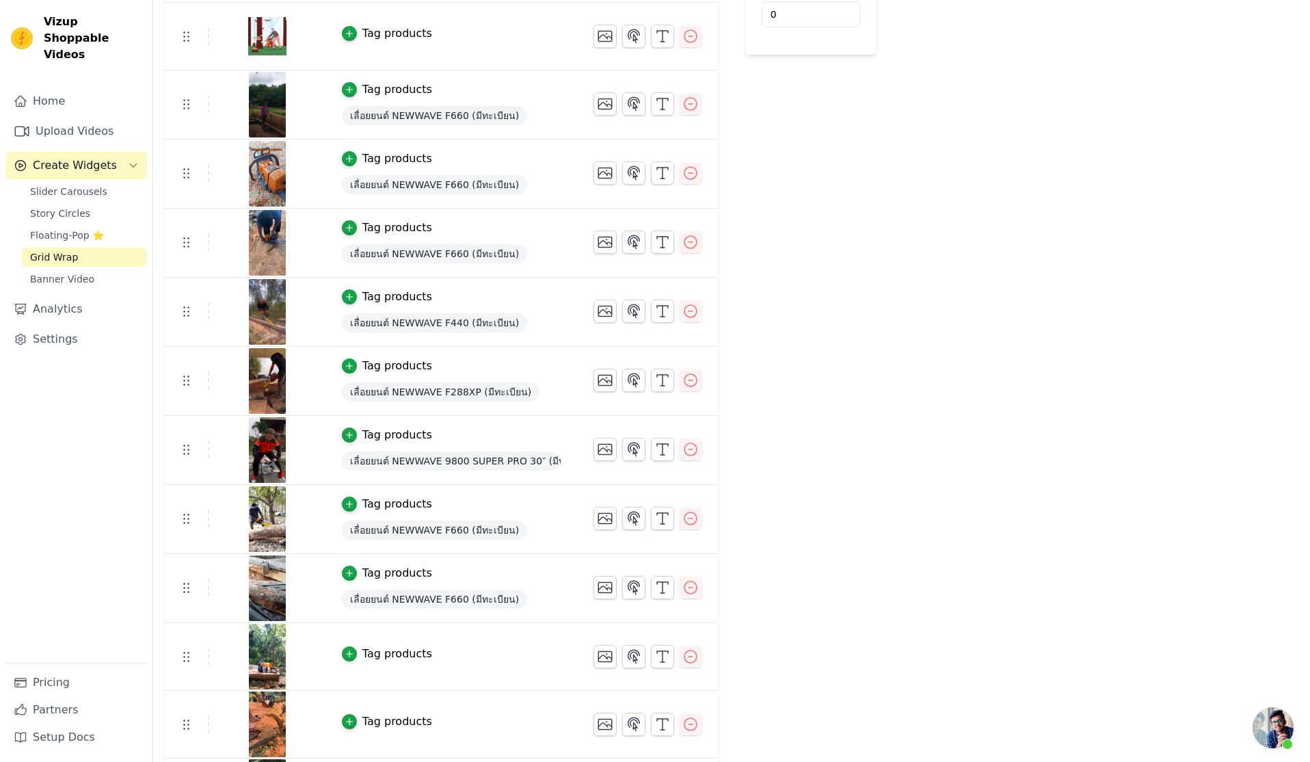
scroll to position [303, 0]
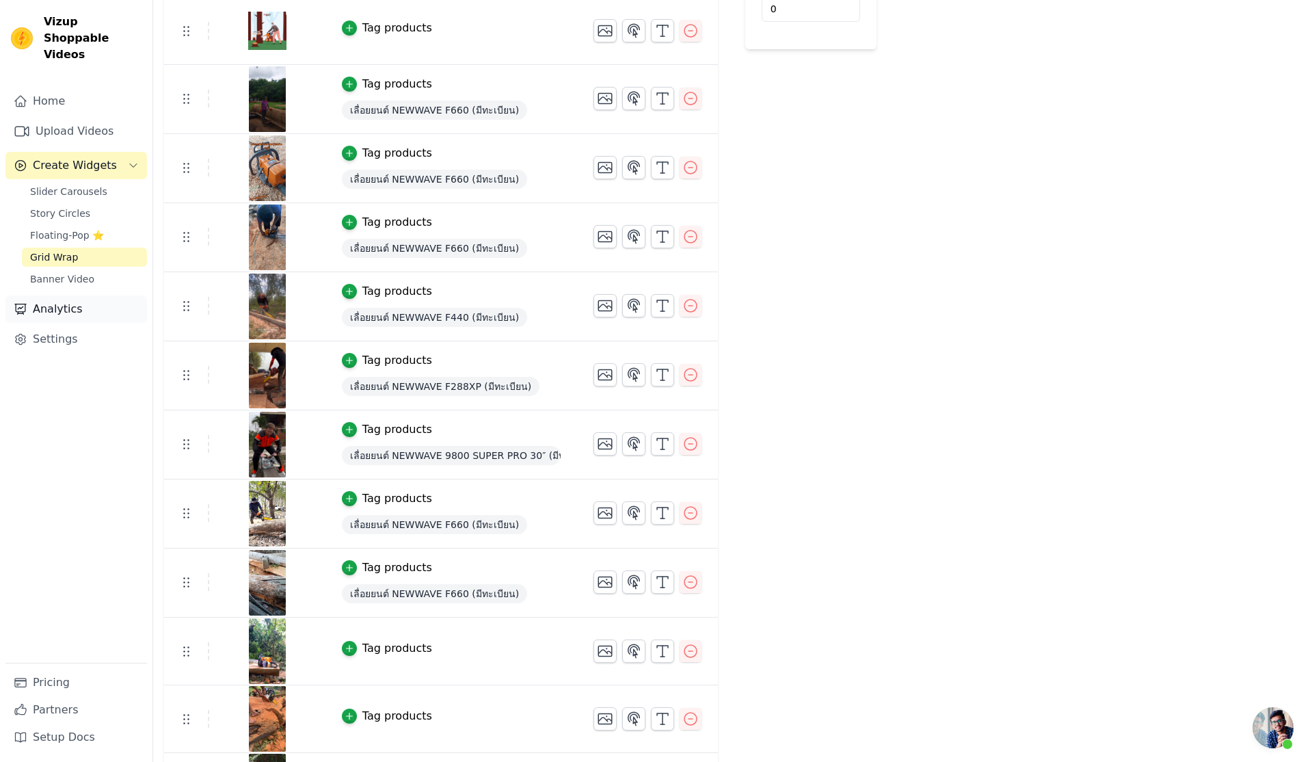
click at [70, 295] on link "Analytics" at bounding box center [76, 308] width 142 height 27
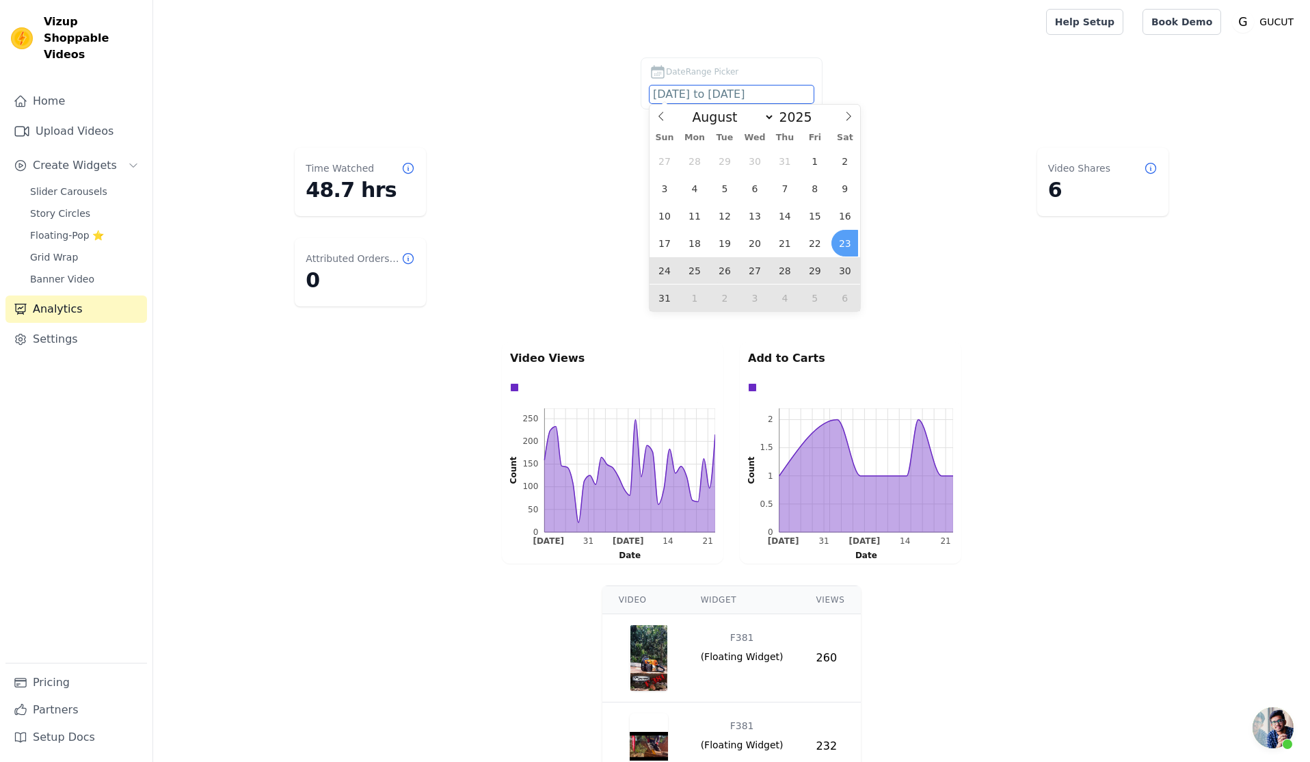
click at [675, 86] on input "2025-08-23 to 2025-09-22" at bounding box center [732, 94] width 164 height 18
click at [756, 114] on select "January February March April May June July August September October November De…" at bounding box center [730, 117] width 90 height 16
select select "8"
click at [690, 109] on select "January February March April May June July August September October November De…" at bounding box center [730, 117] width 90 height 16
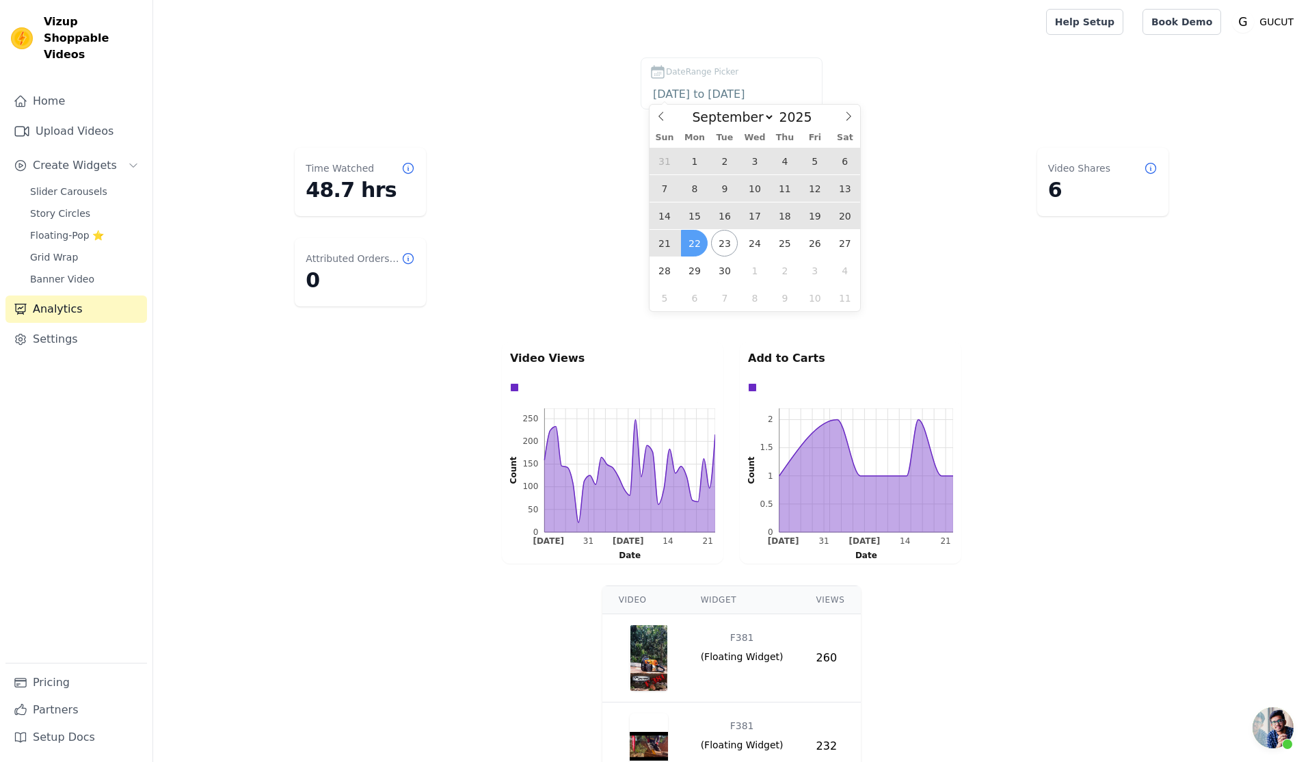
click at [696, 245] on span "22" at bounding box center [694, 243] width 27 height 27
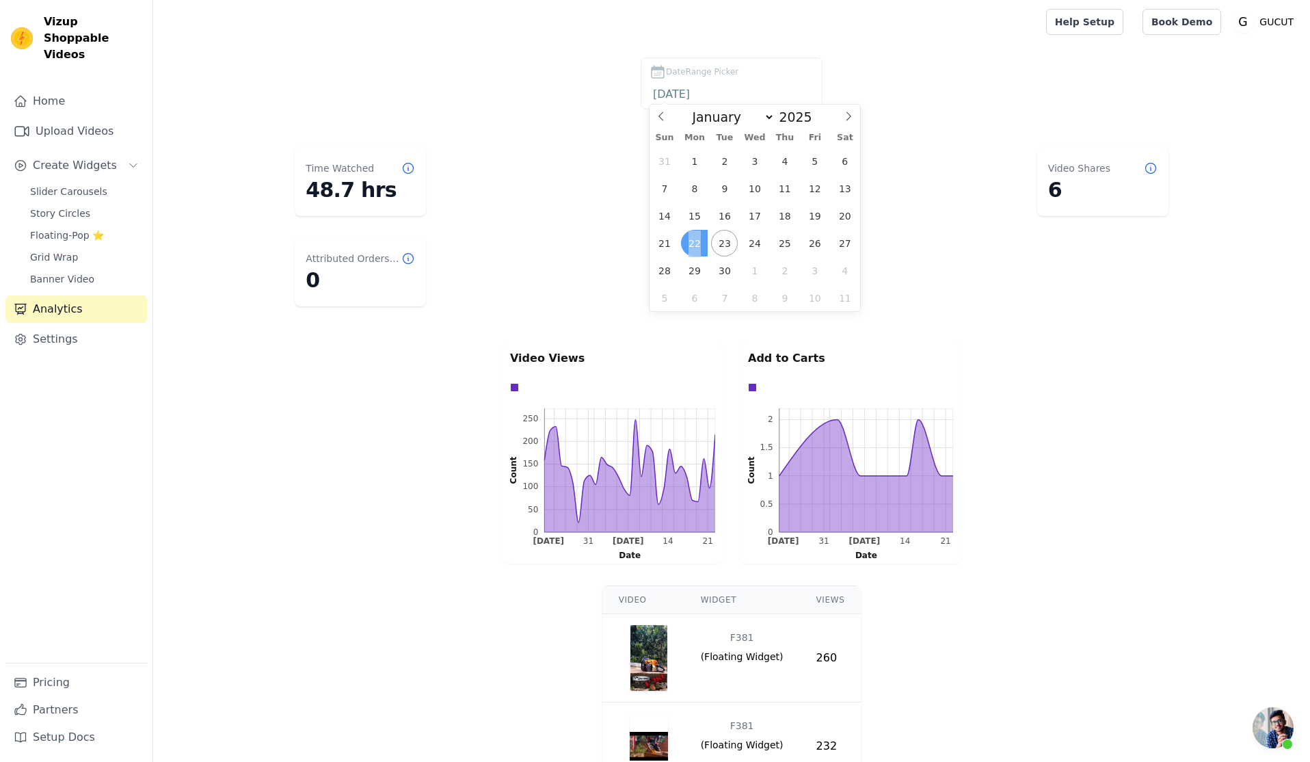
click at [696, 245] on span "22" at bounding box center [694, 243] width 27 height 27
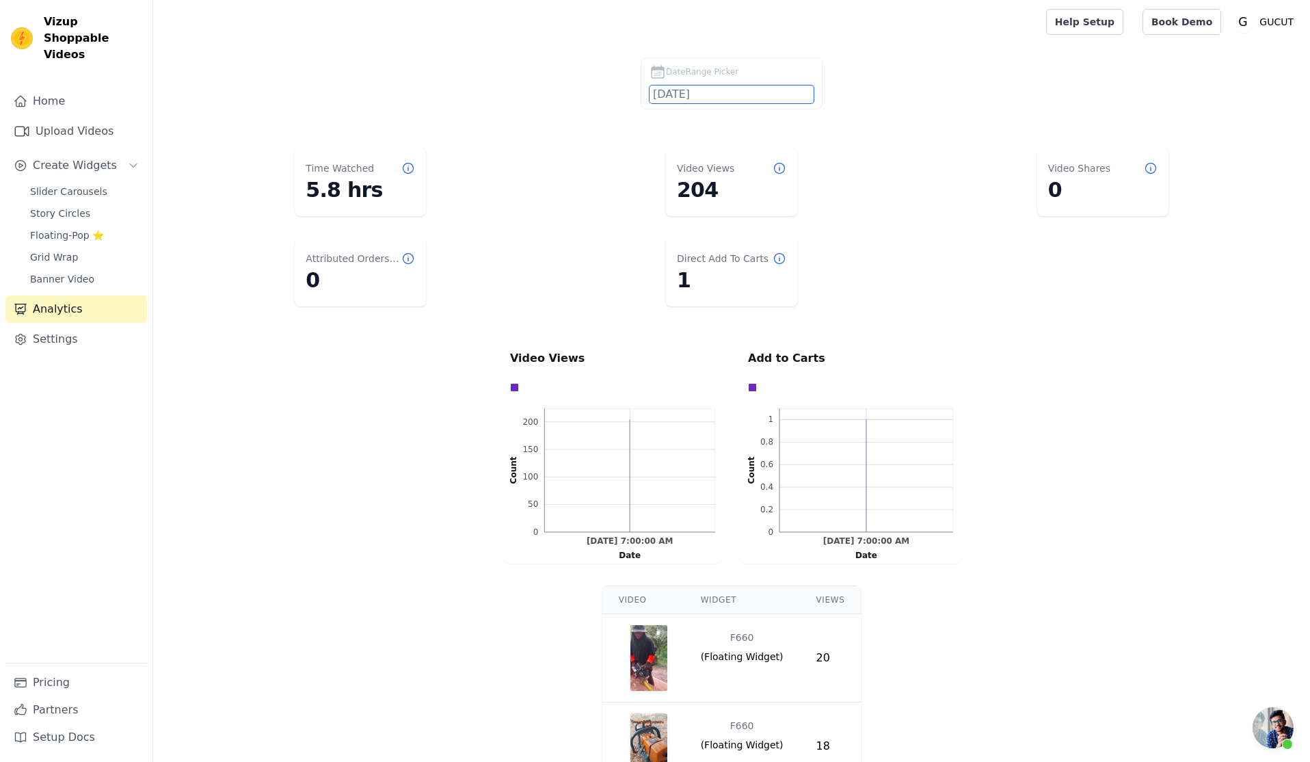
click at [683, 94] on input "2025-09-22" at bounding box center [732, 94] width 164 height 18
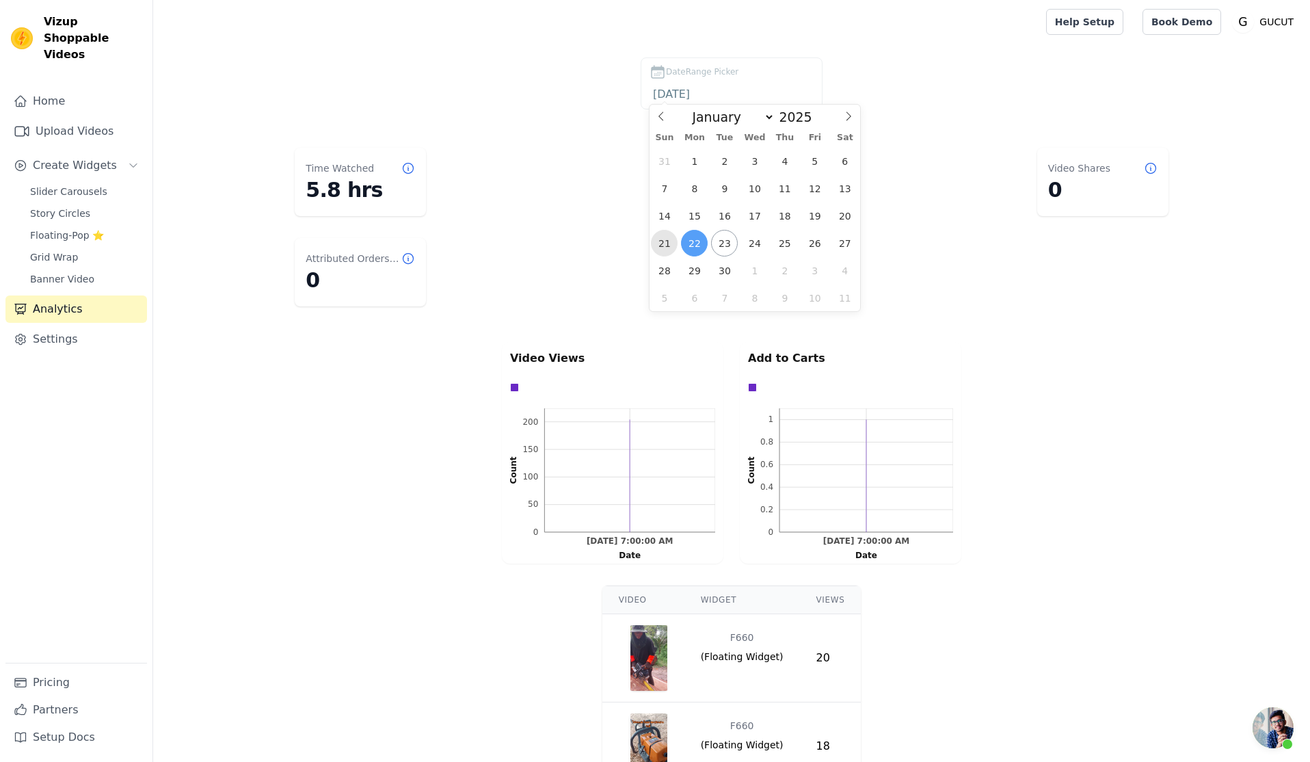
click at [670, 244] on span "21" at bounding box center [664, 243] width 27 height 27
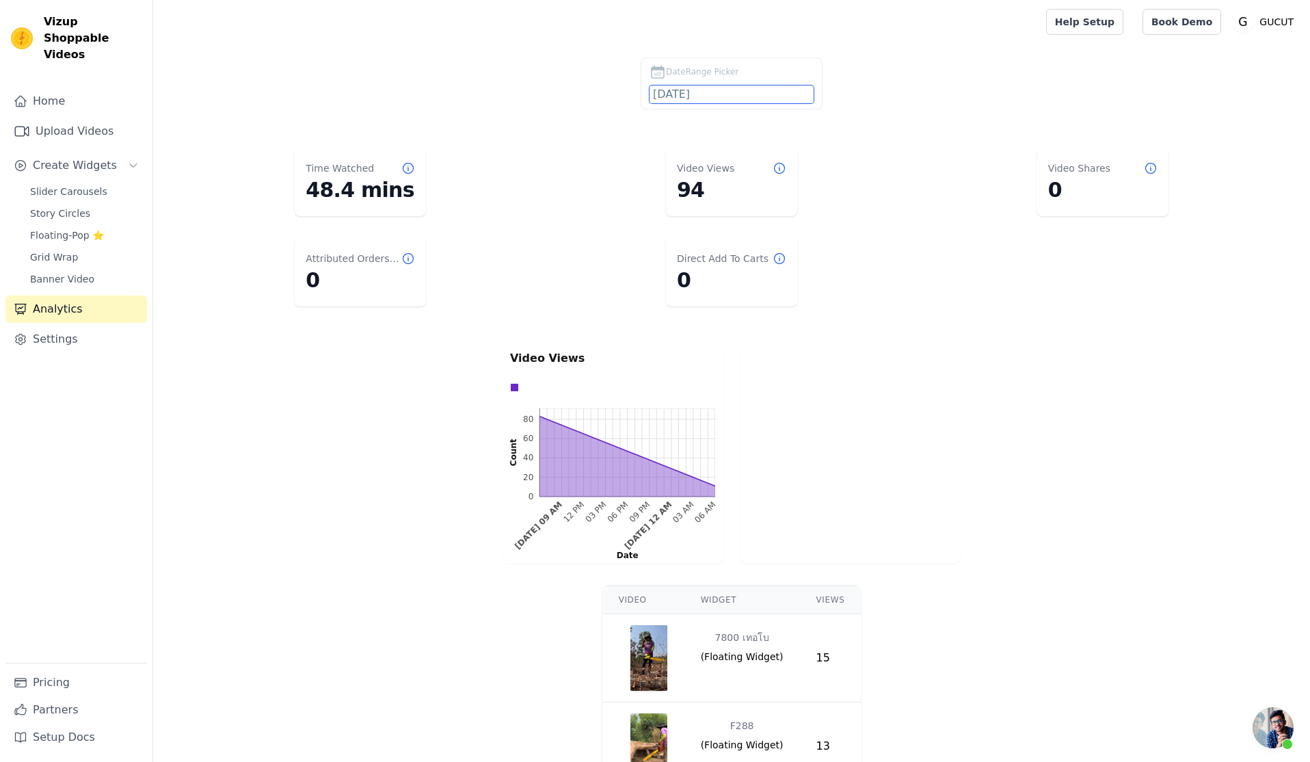
click at [665, 90] on input "2025-09-21" at bounding box center [732, 94] width 164 height 18
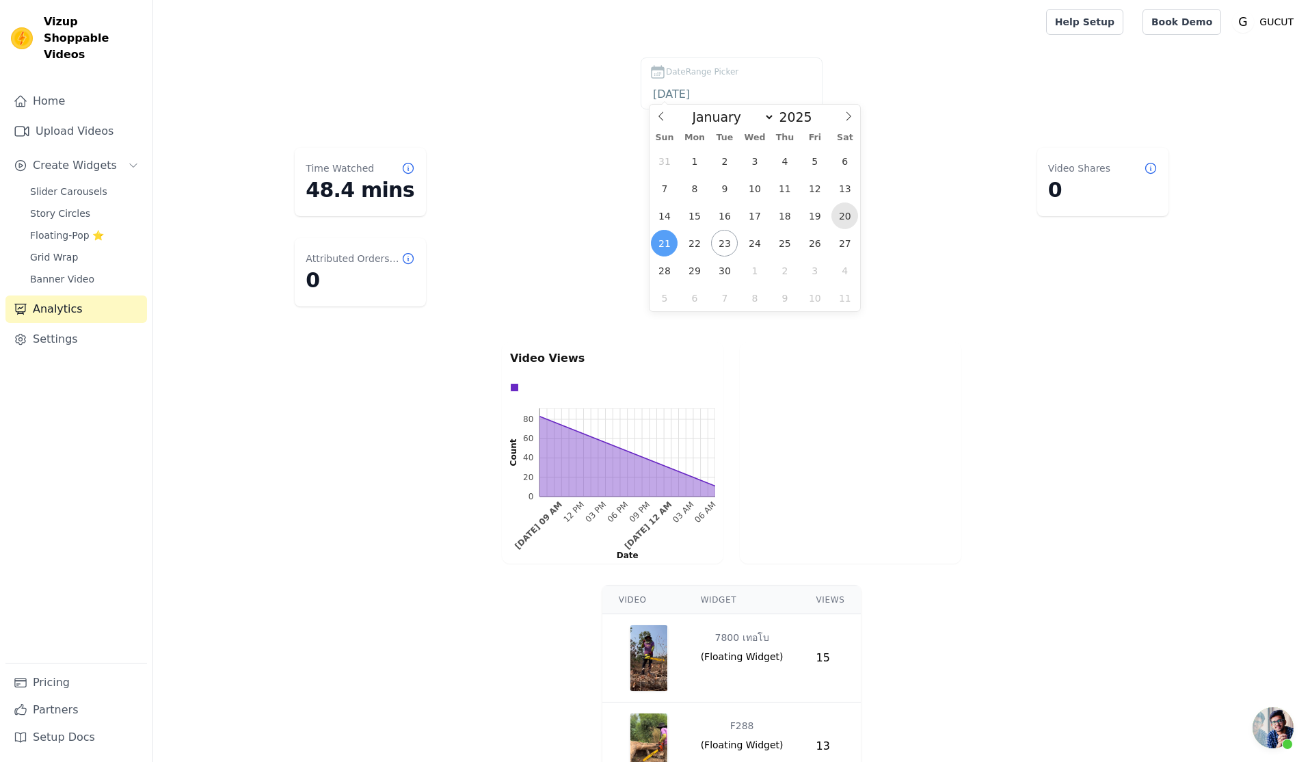
click at [850, 215] on span "20" at bounding box center [845, 215] width 27 height 27
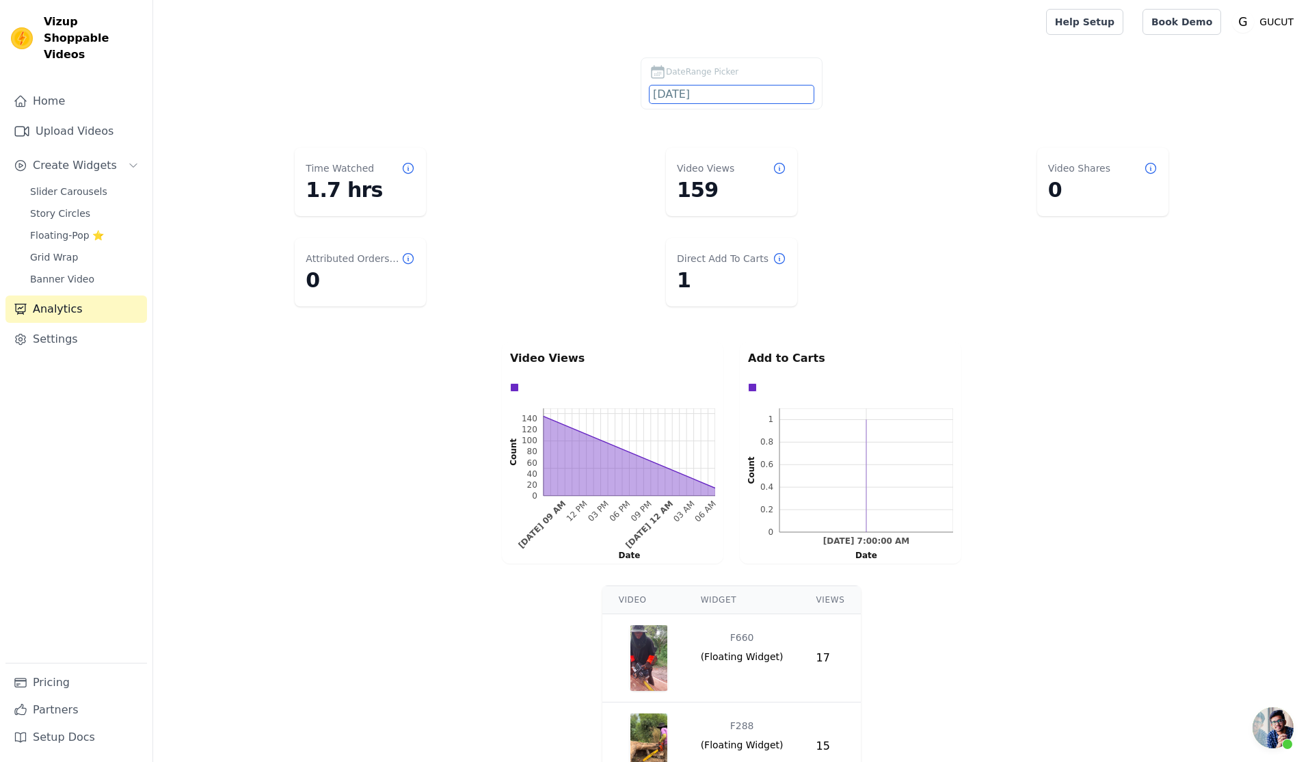
click at [669, 92] on input "2025-09-20" at bounding box center [732, 94] width 164 height 18
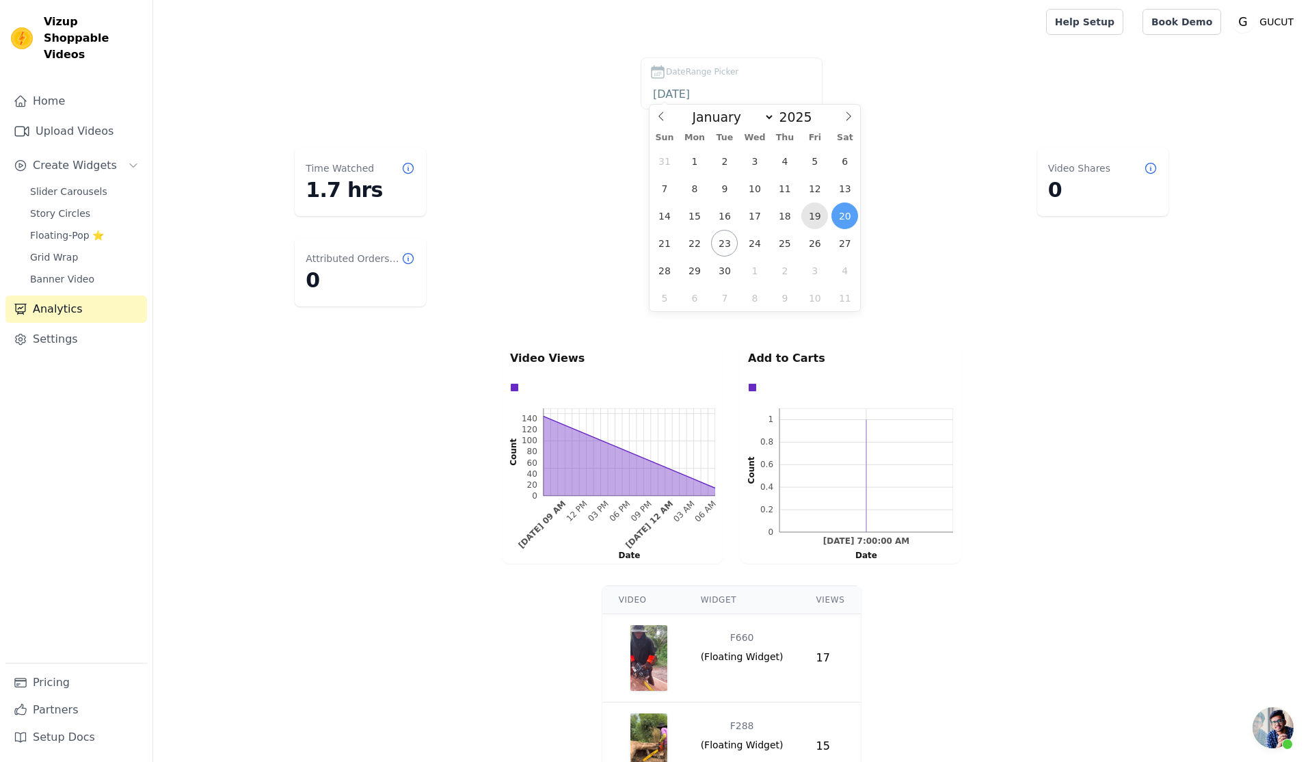
click at [817, 217] on span "19" at bounding box center [815, 215] width 27 height 27
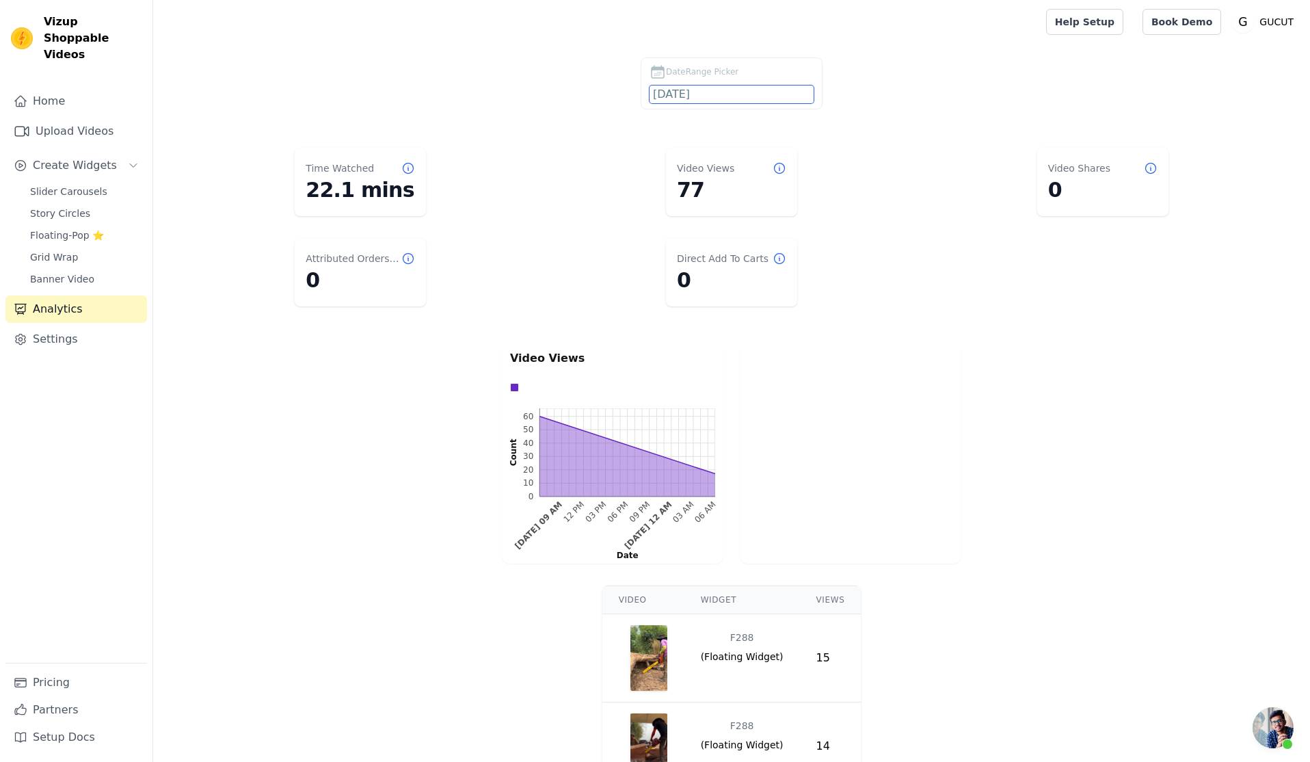
click at [678, 91] on input "2025-09-19" at bounding box center [732, 94] width 164 height 18
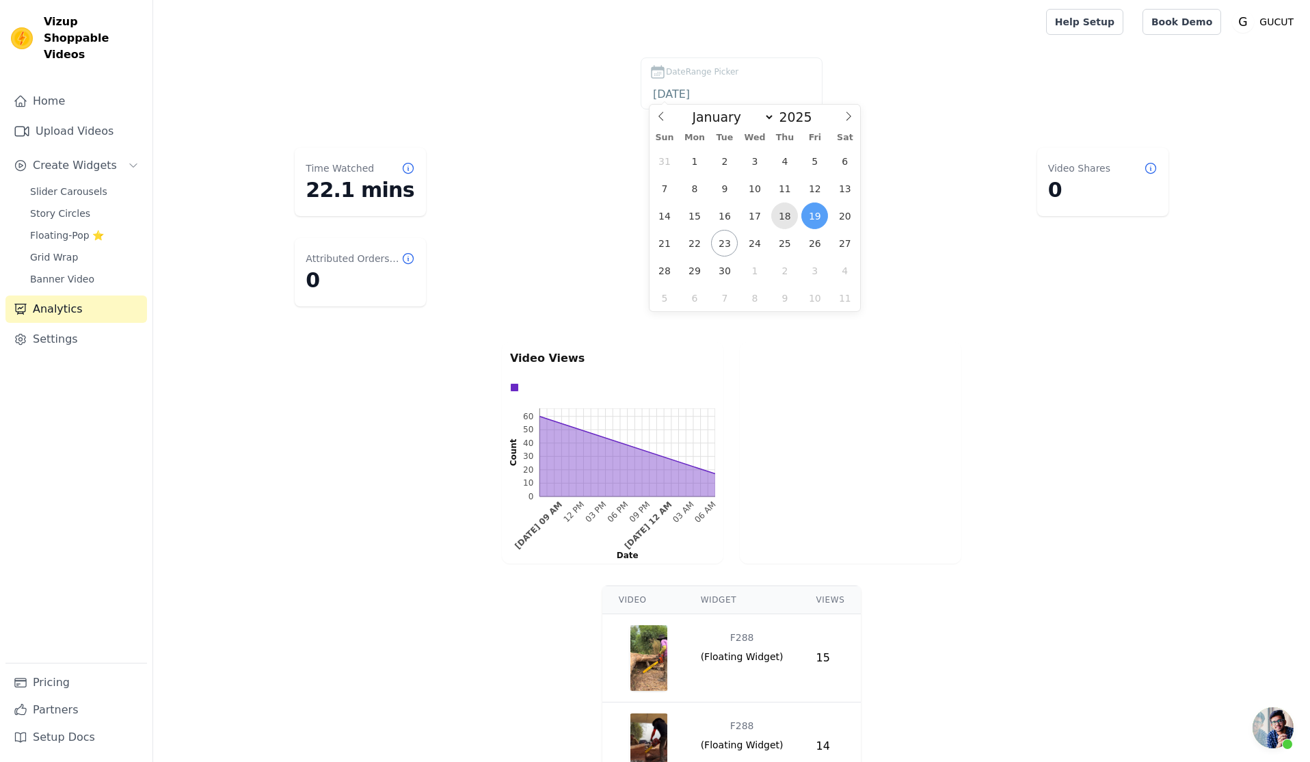
click at [786, 218] on span "18" at bounding box center [784, 215] width 27 height 27
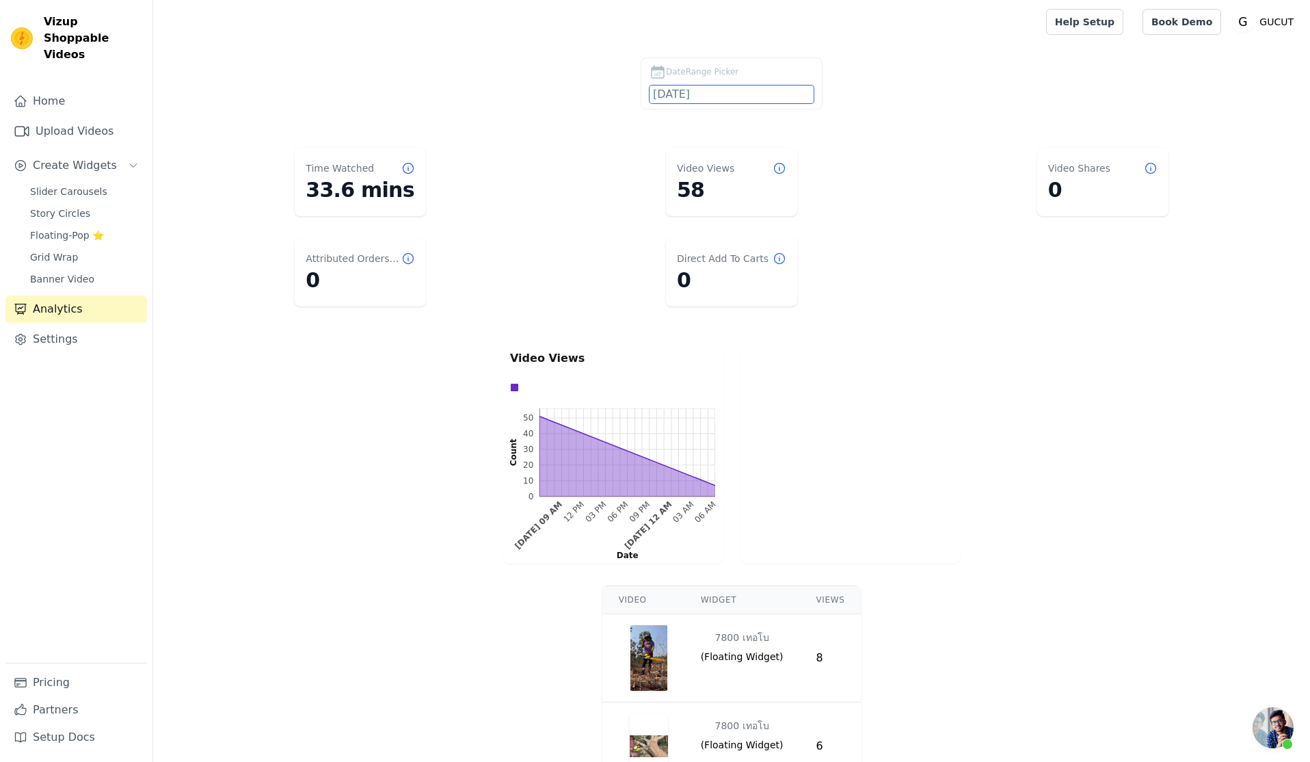
click at [674, 87] on input "2025-09-18" at bounding box center [732, 94] width 164 height 18
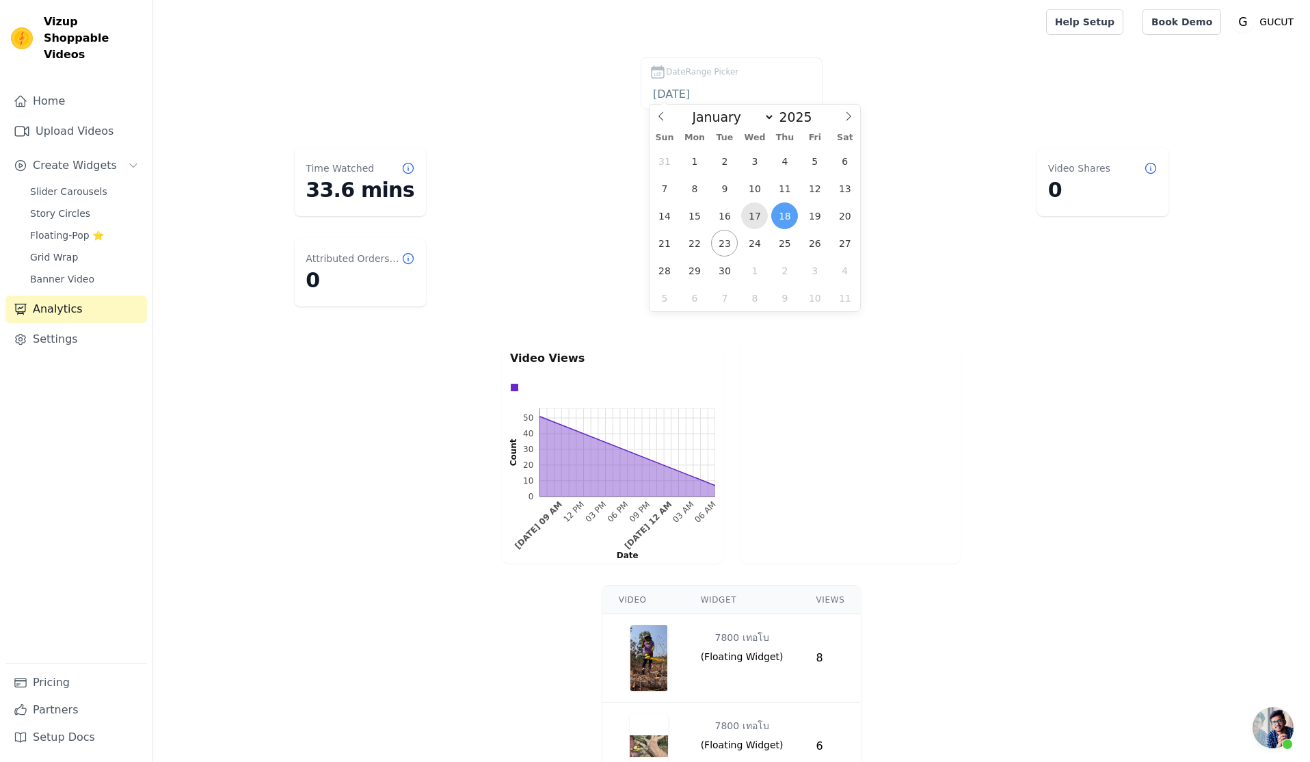
click at [754, 215] on span "17" at bounding box center [754, 215] width 27 height 27
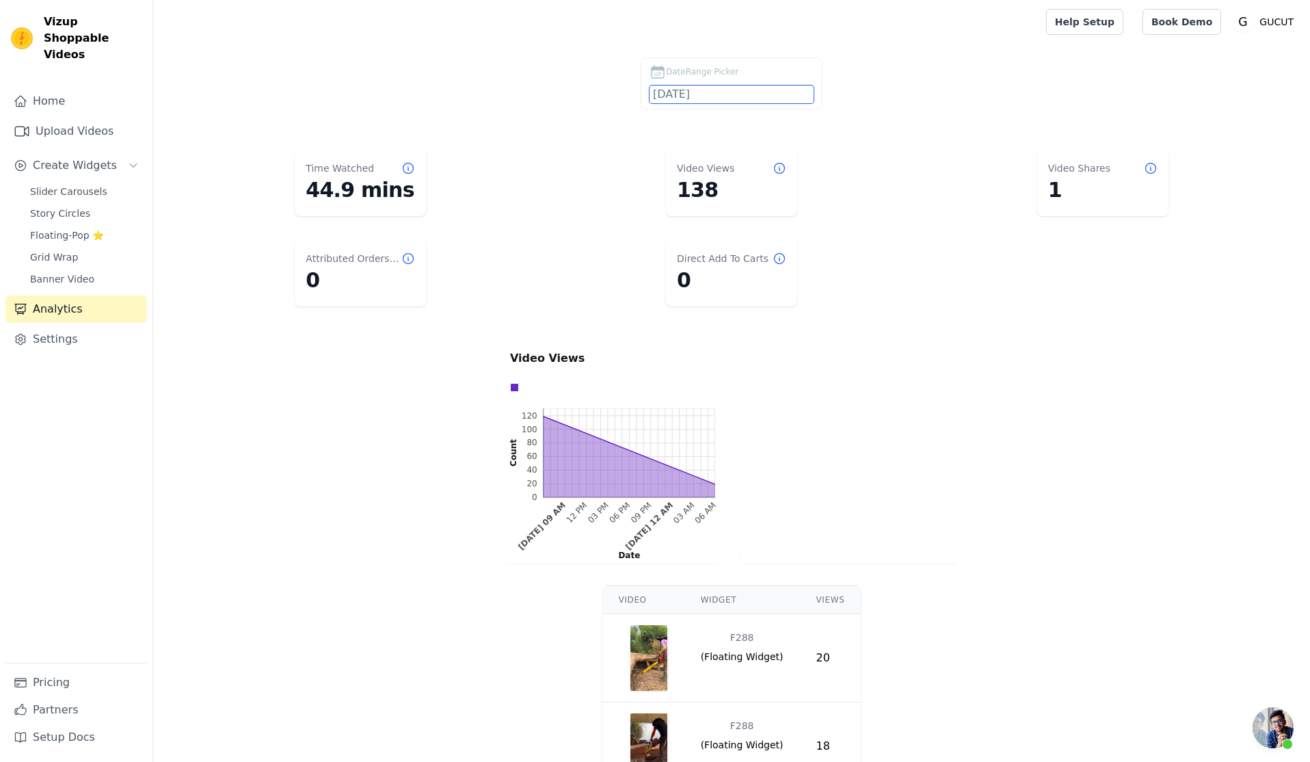
click at [660, 88] on input "2025-09-17" at bounding box center [732, 94] width 164 height 18
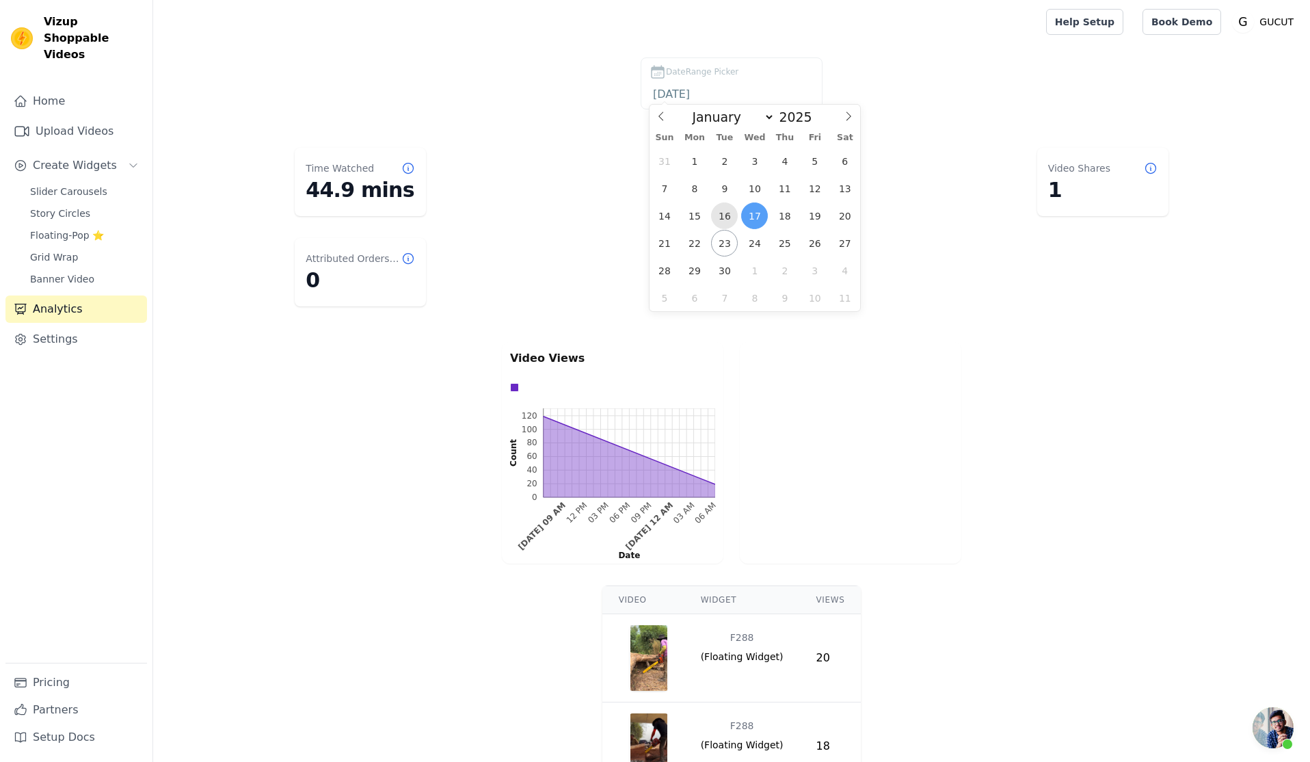
click at [730, 218] on span "16" at bounding box center [724, 215] width 27 height 27
type input "2025-09-16"
click at [730, 218] on span "16" at bounding box center [724, 215] width 27 height 27
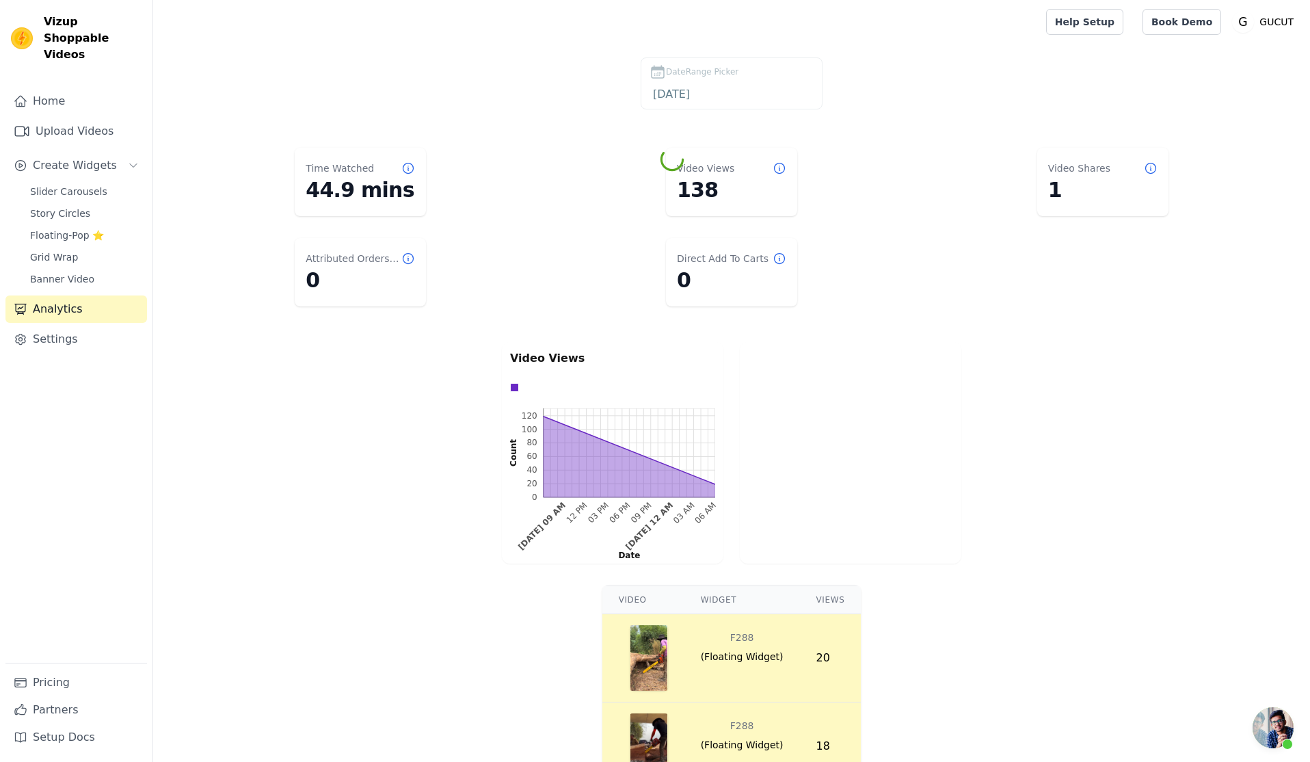
click at [730, 218] on dl "Time Watched 44.9 mins Video Views 138 Video Shares 1 Attributed Orders Count 0…" at bounding box center [732, 227] width 1102 height 170
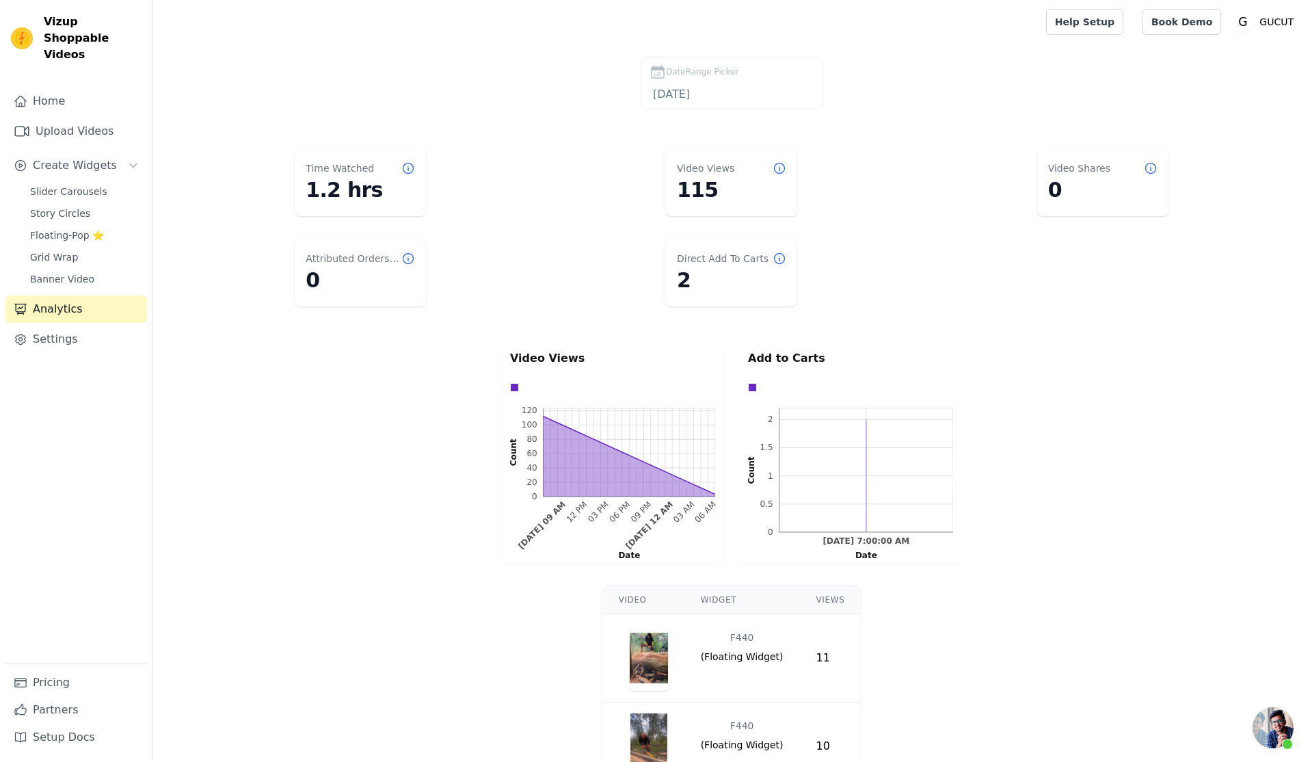
click at [559, 301] on dl "Time Watched 1.2 hrs Video Views 115 Video Shares 0 Attributed Orders Count 0 D…" at bounding box center [732, 227] width 1102 height 170
